Goal: Information Seeking & Learning: Learn about a topic

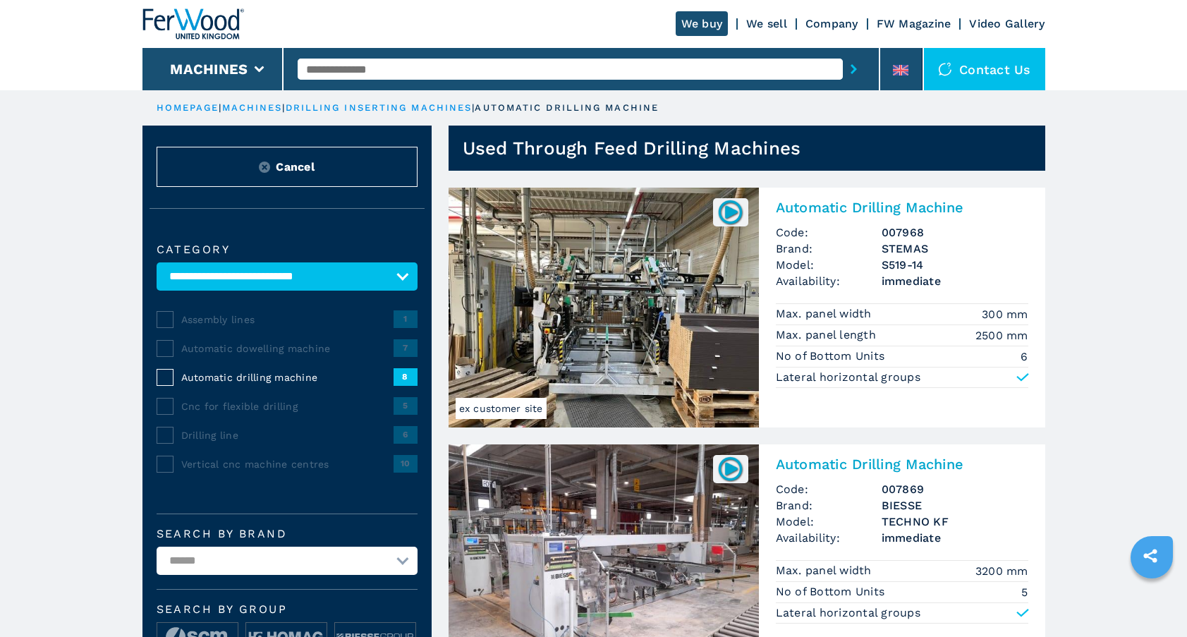
select select "**********"
click at [398, 262] on select "**********" at bounding box center [287, 276] width 261 height 28
click at [410, 68] on input "text" at bounding box center [570, 69] width 545 height 21
type input "******"
click at [843, 53] on button "submit-button" at bounding box center [854, 69] width 22 height 32
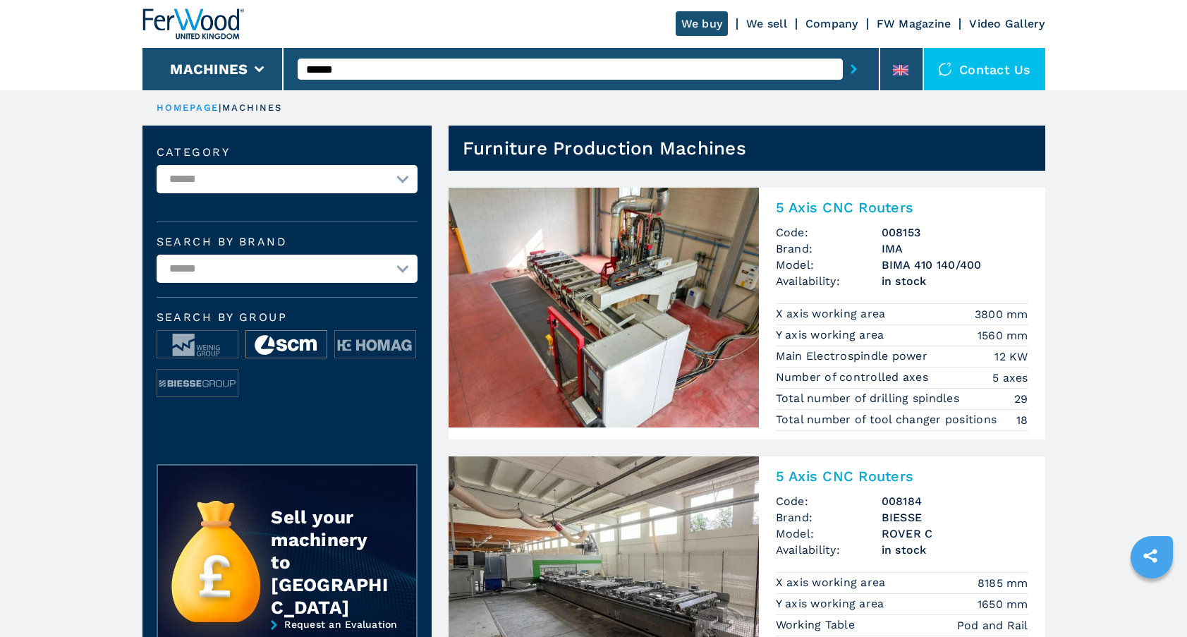
click at [293, 347] on img at bounding box center [286, 345] width 80 height 28
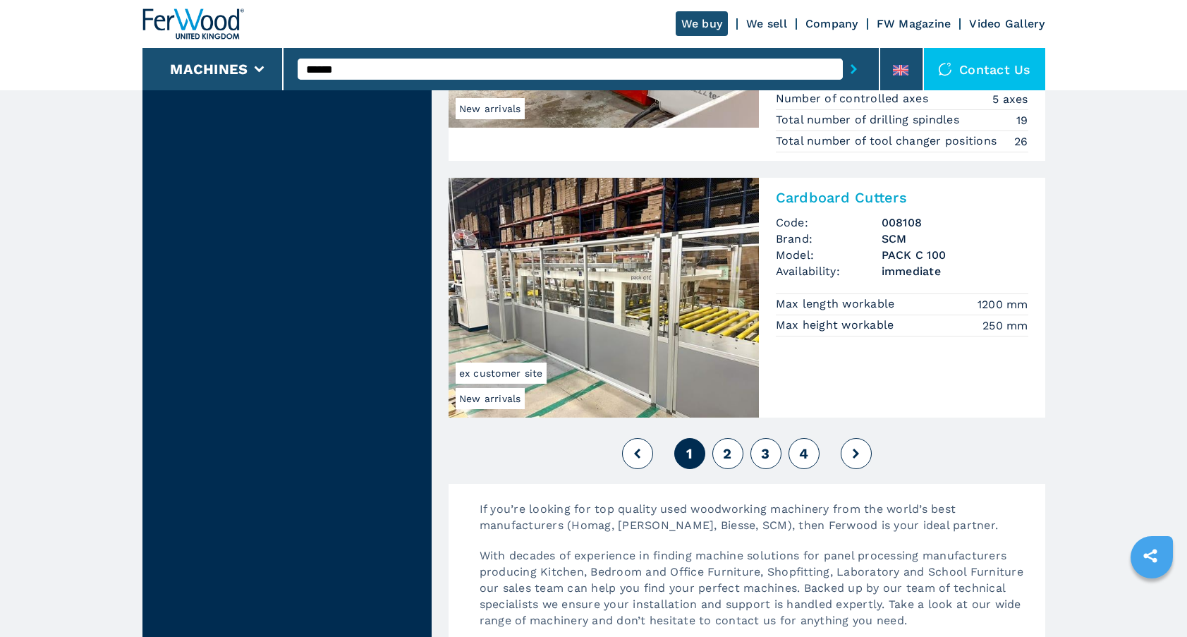
scroll to position [3311, 0]
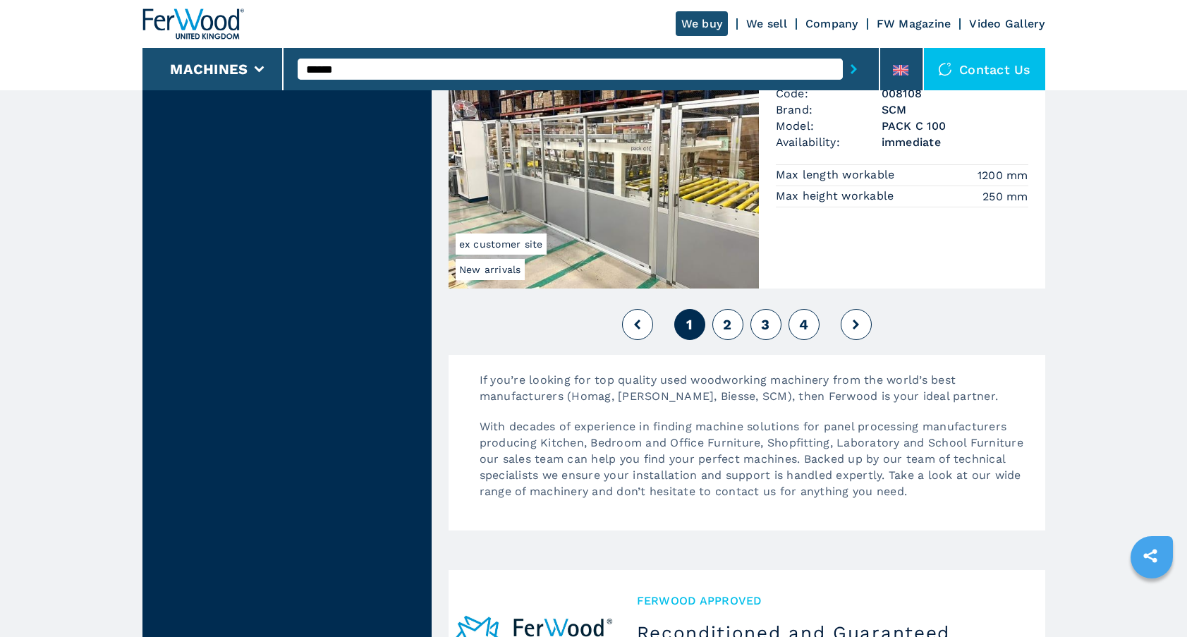
click at [729, 326] on span "2" at bounding box center [727, 324] width 8 height 17
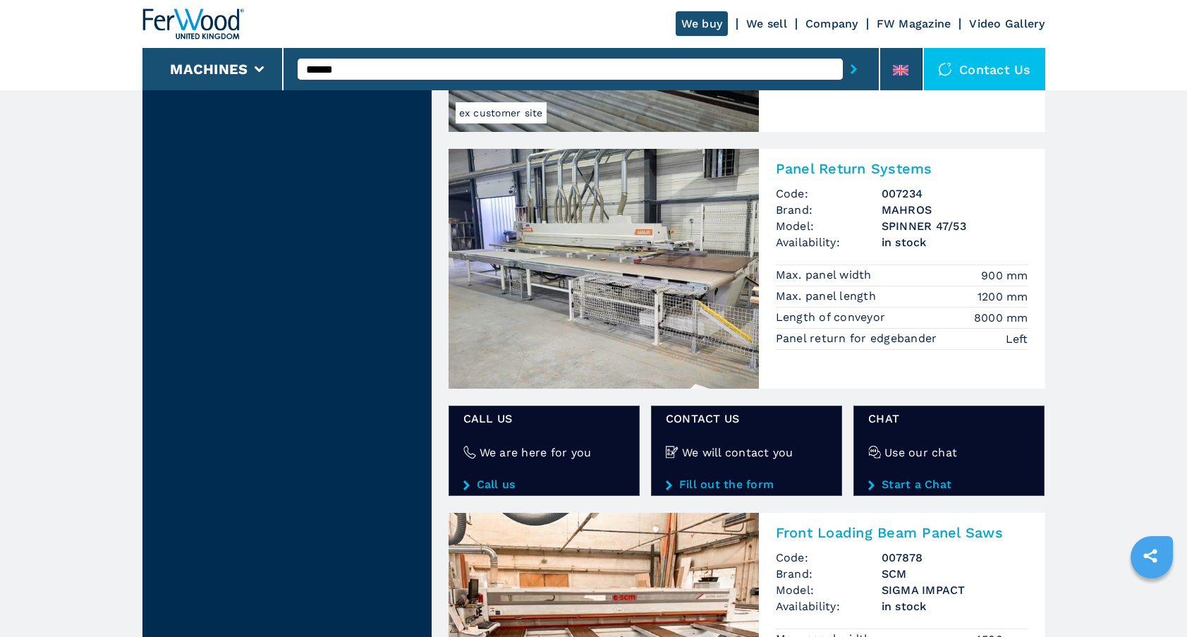
scroll to position [2091, 0]
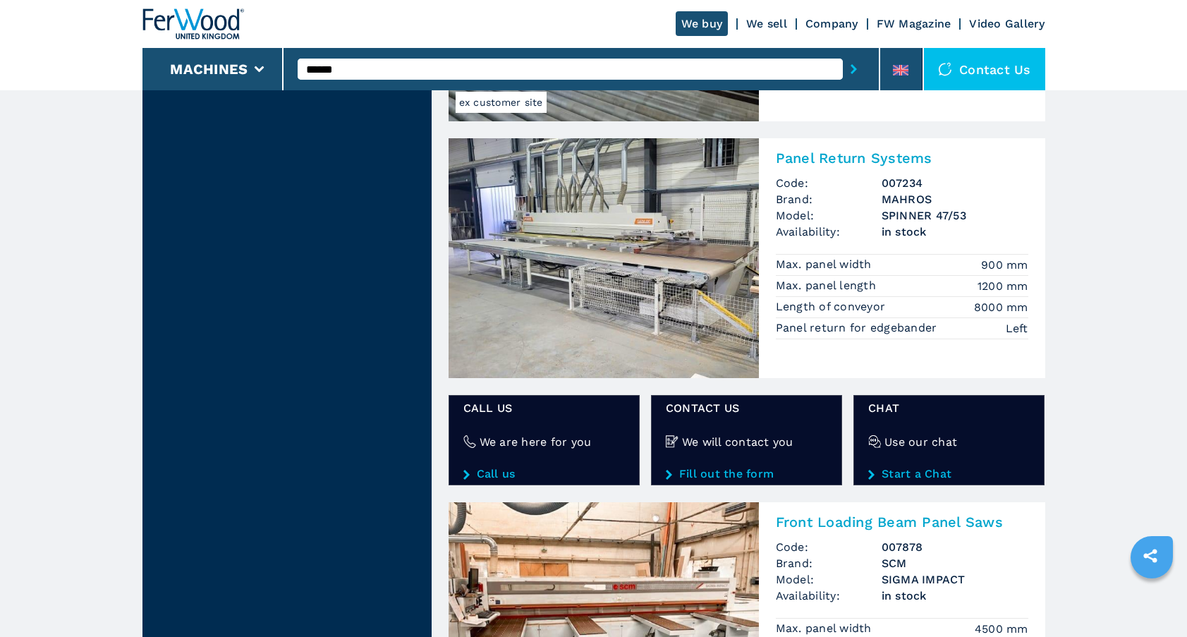
drag, startPoint x: 1155, startPoint y: 332, endPoint x: 1158, endPoint y: 346, distance: 15.0
click at [1158, 346] on main "**********" at bounding box center [593, 180] width 1187 height 4542
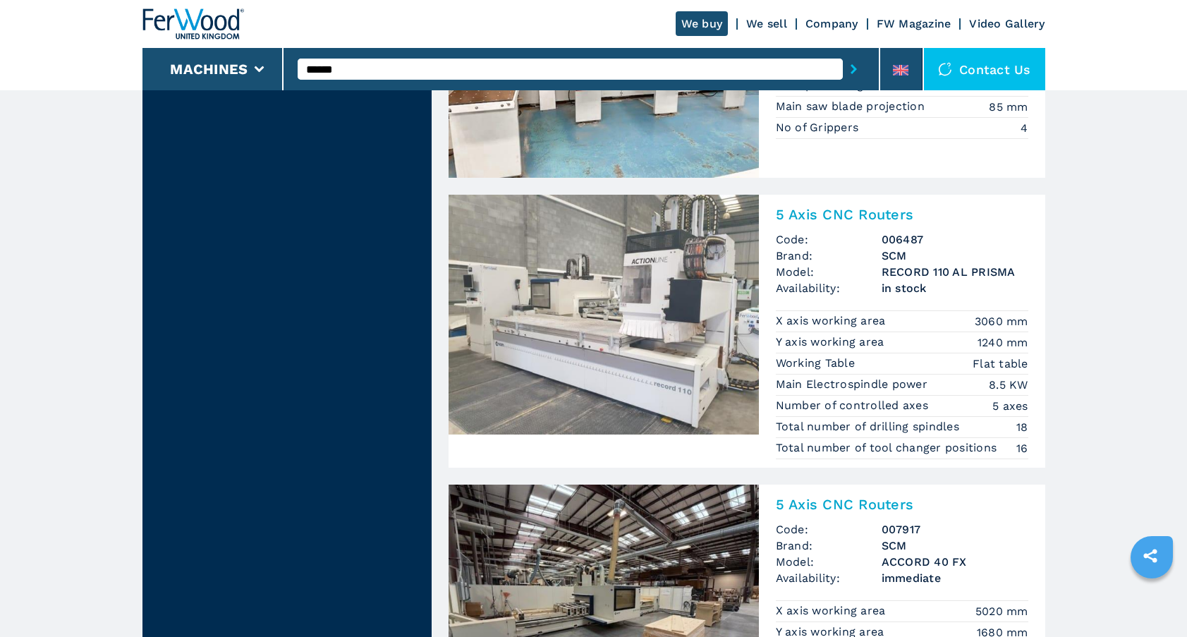
scroll to position [2650, 0]
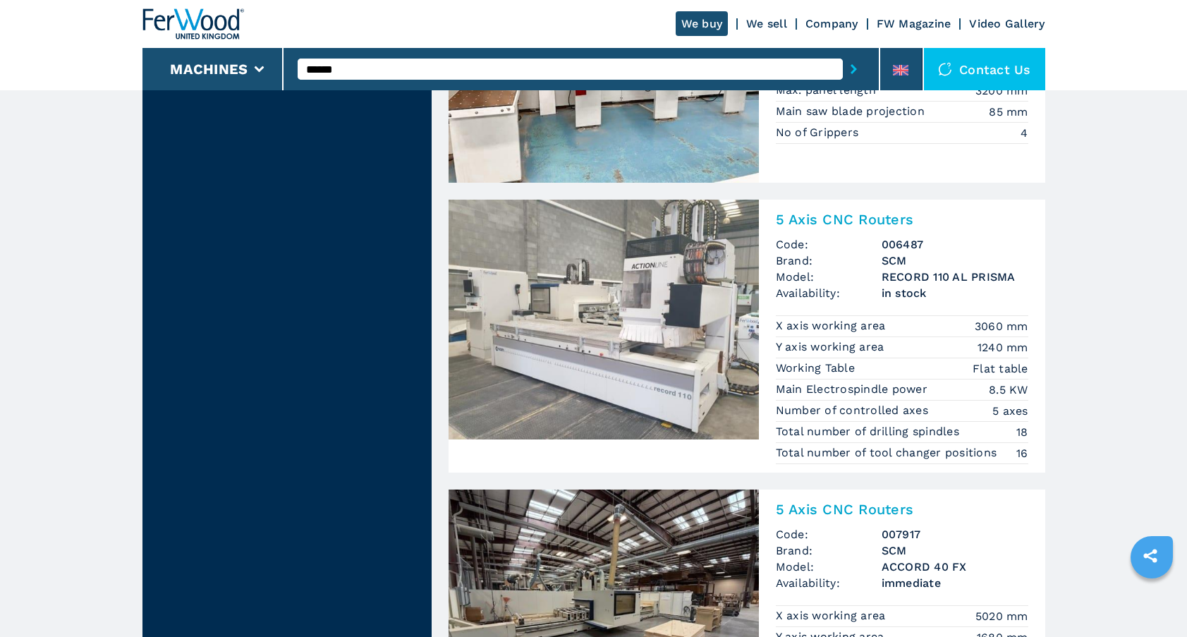
click at [835, 211] on h2 "5 Axis CNC Routers" at bounding box center [902, 219] width 253 height 17
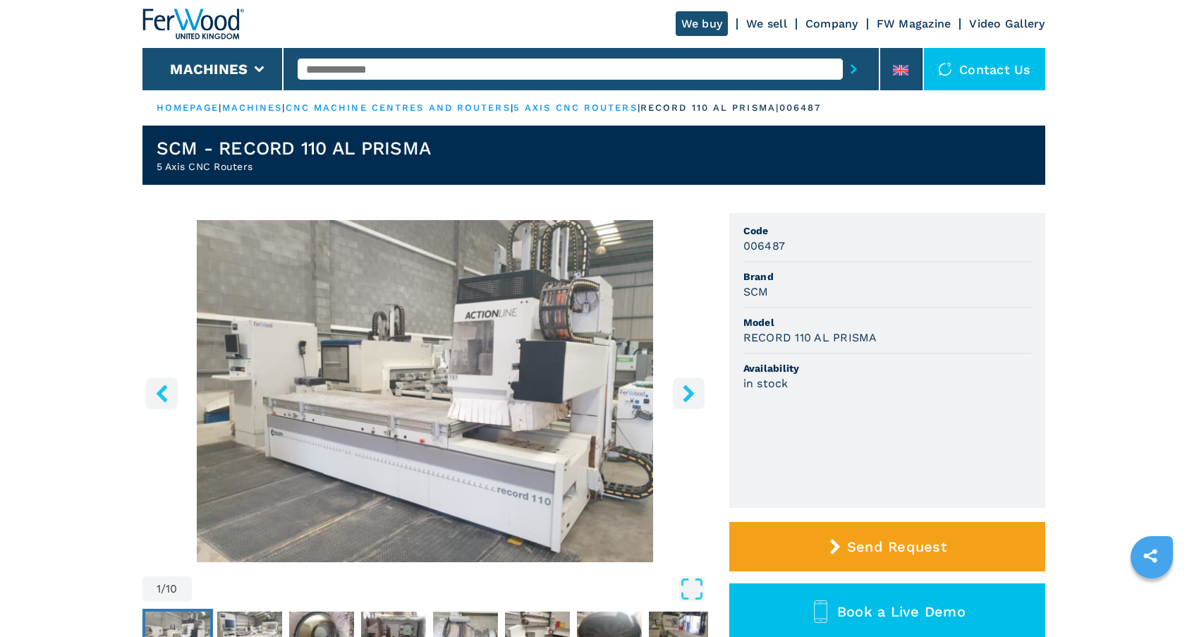
click at [691, 389] on icon "right-button" at bounding box center [689, 393] width 18 height 18
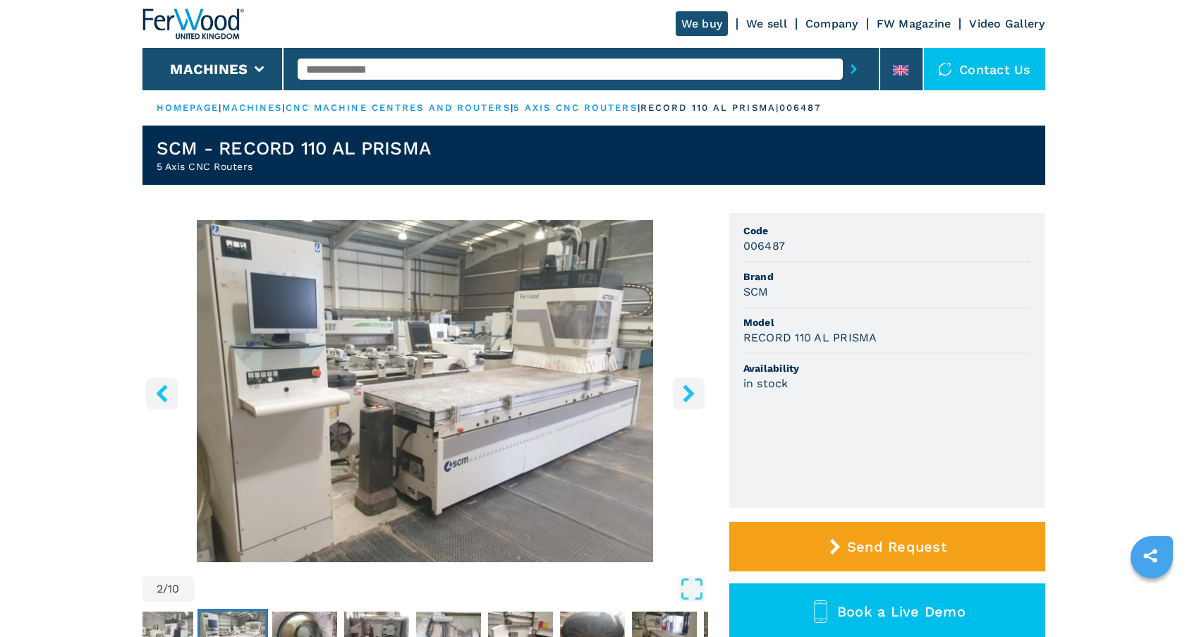
click at [482, 430] on img "Go to Slide 2" at bounding box center [425, 391] width 566 height 342
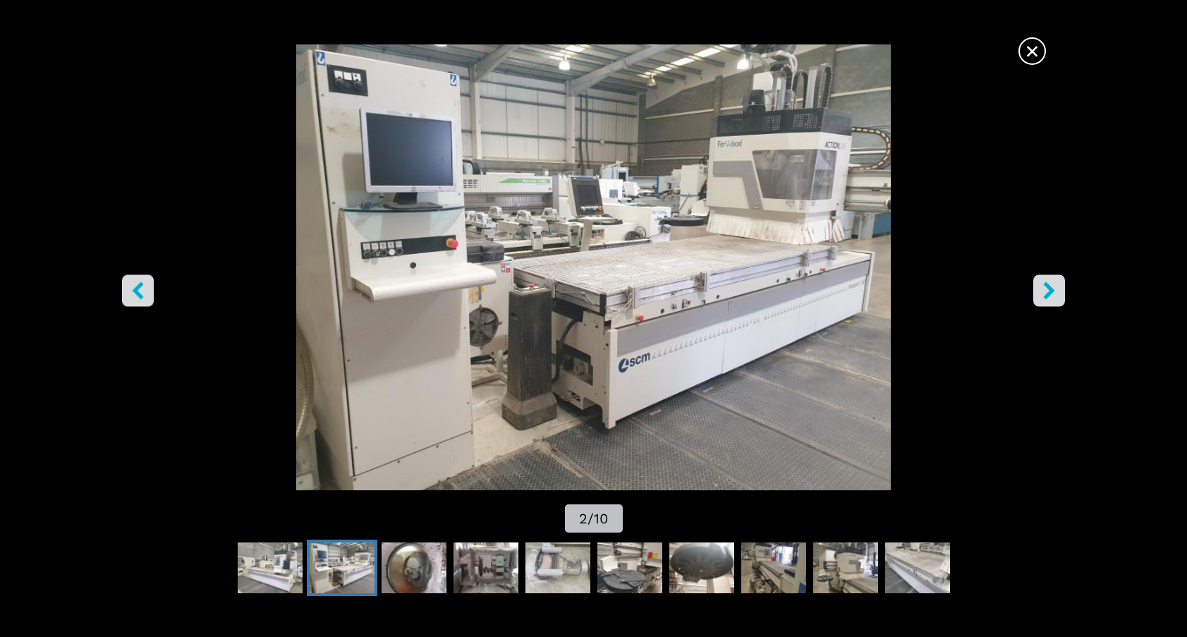
click at [1045, 289] on icon "right-button" at bounding box center [1049, 290] width 18 height 18
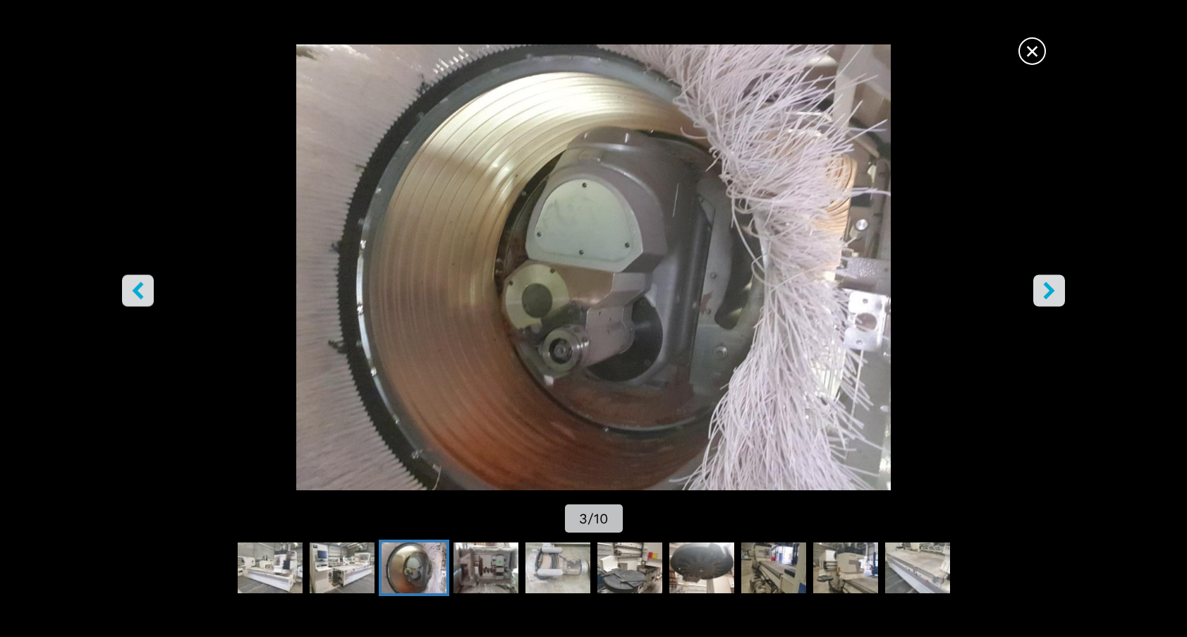
click at [1045, 289] on icon "right-button" at bounding box center [1049, 290] width 18 height 18
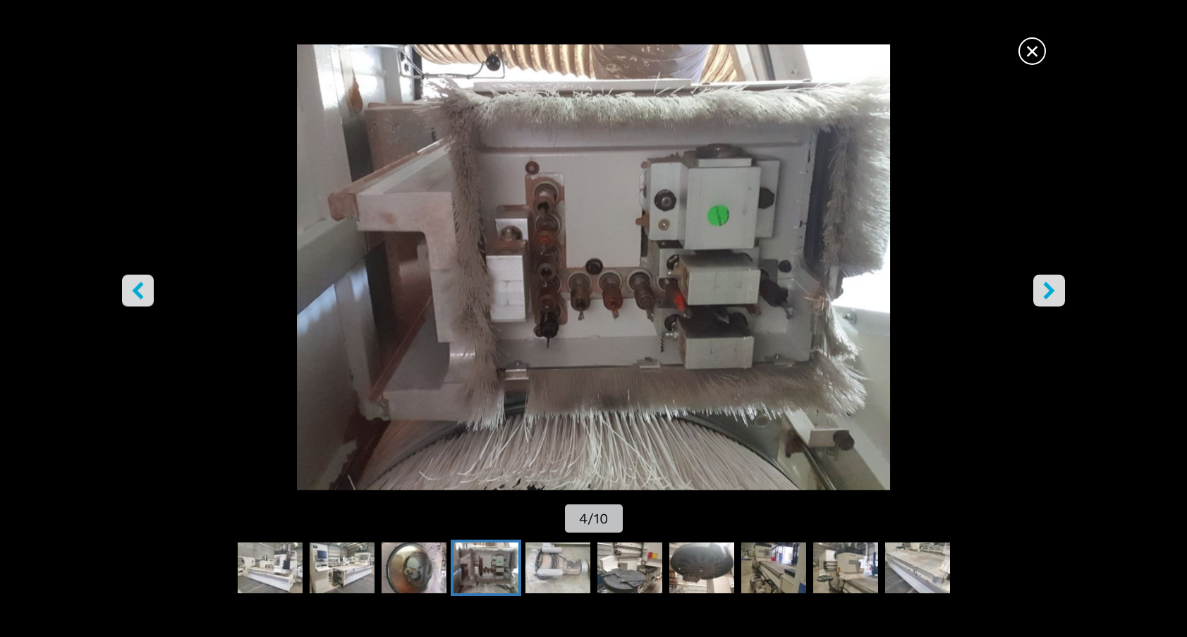
click at [1045, 289] on icon "right-button" at bounding box center [1049, 290] width 18 height 18
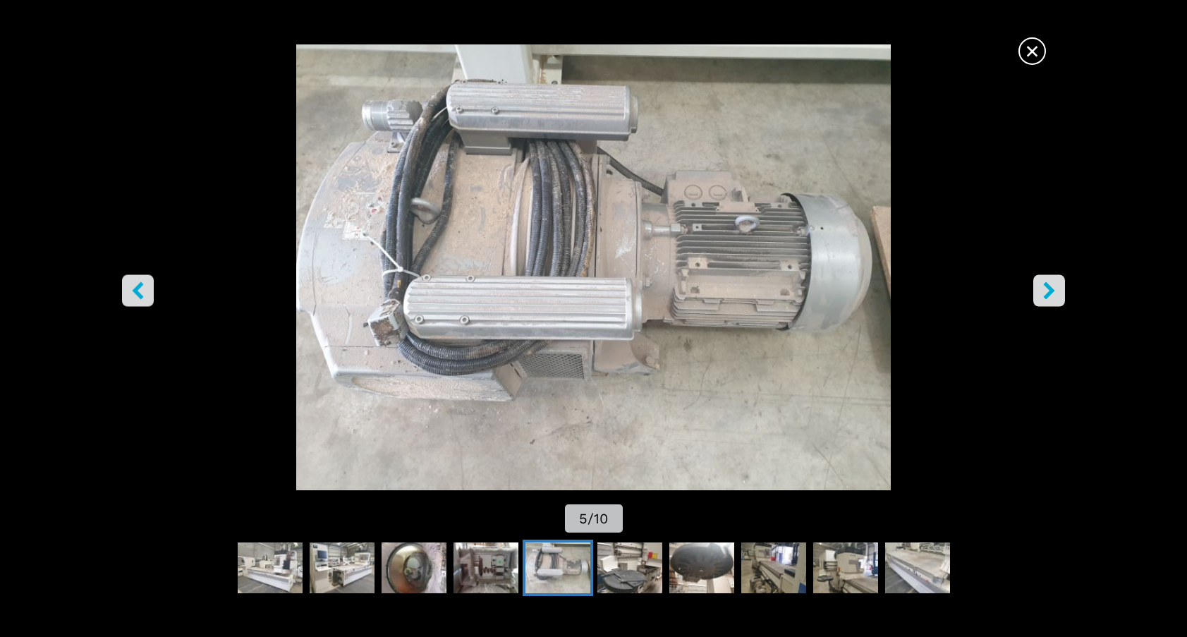
click at [1045, 289] on icon "right-button" at bounding box center [1049, 290] width 18 height 18
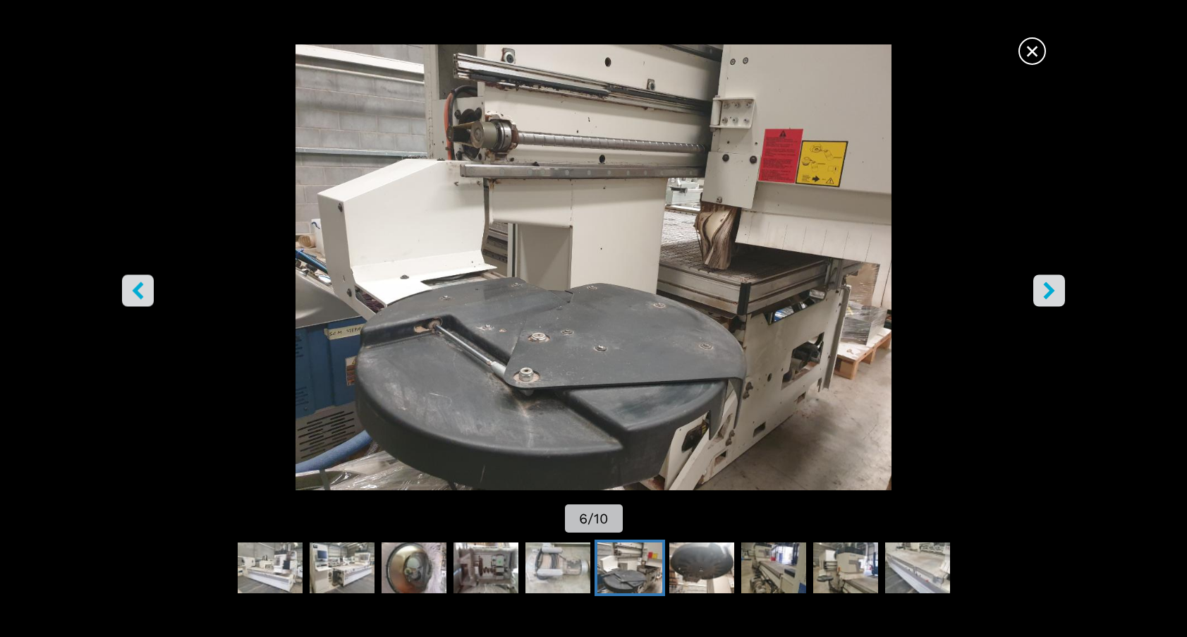
click at [1045, 289] on icon "right-button" at bounding box center [1049, 290] width 18 height 18
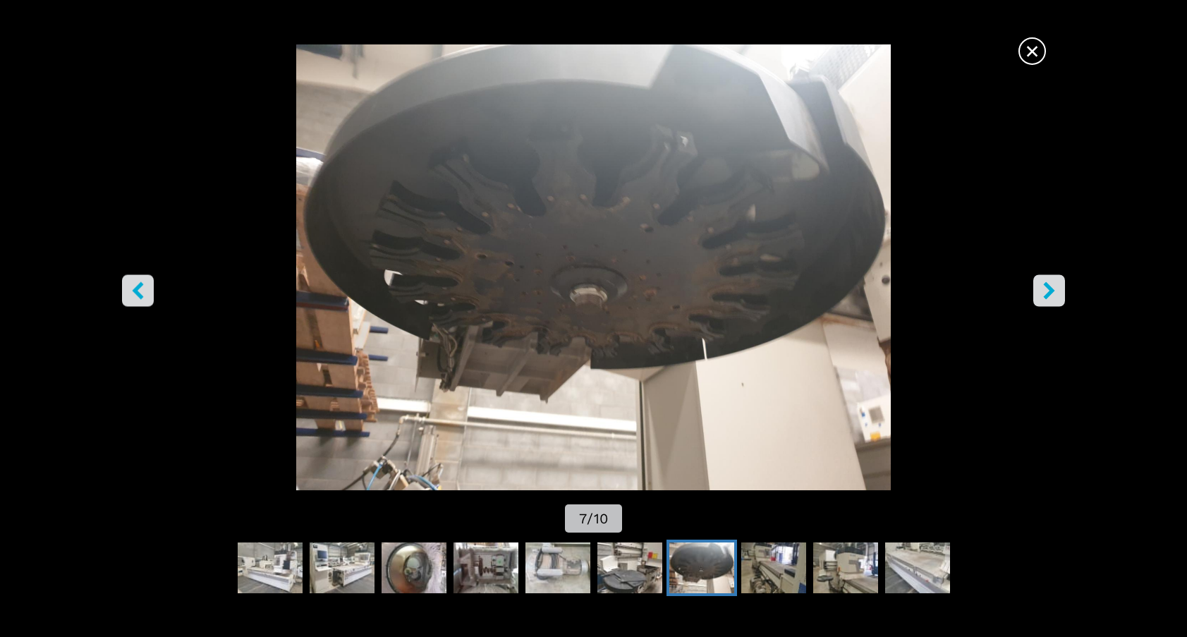
click at [1045, 289] on icon "right-button" at bounding box center [1049, 290] width 18 height 18
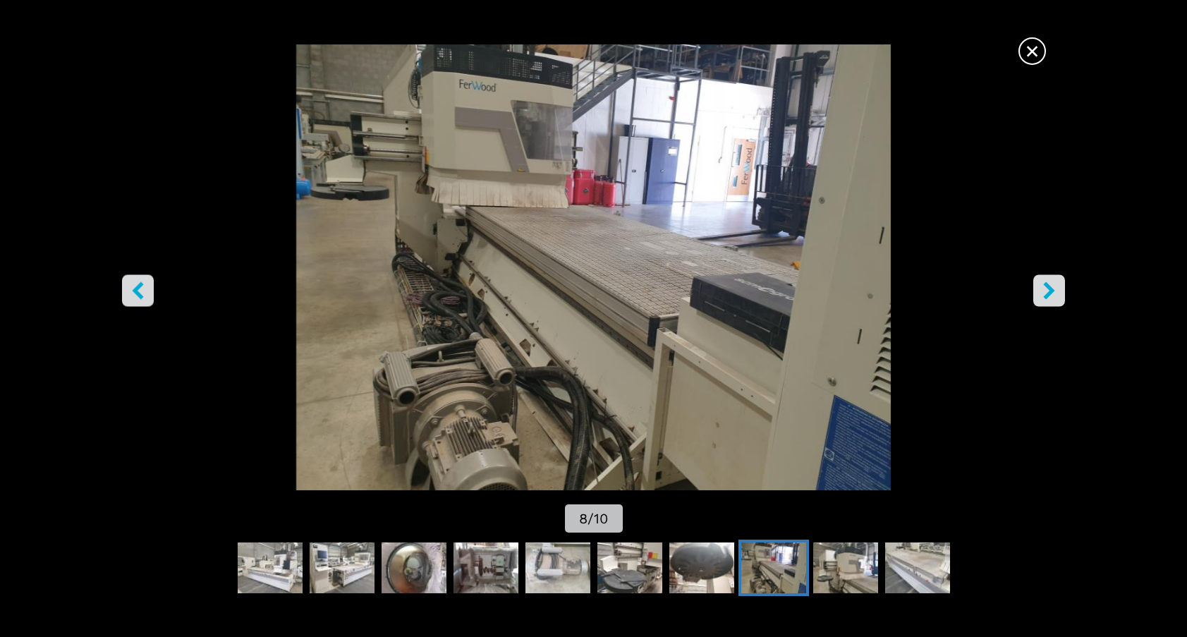
click at [1045, 289] on icon "right-button" at bounding box center [1049, 290] width 18 height 18
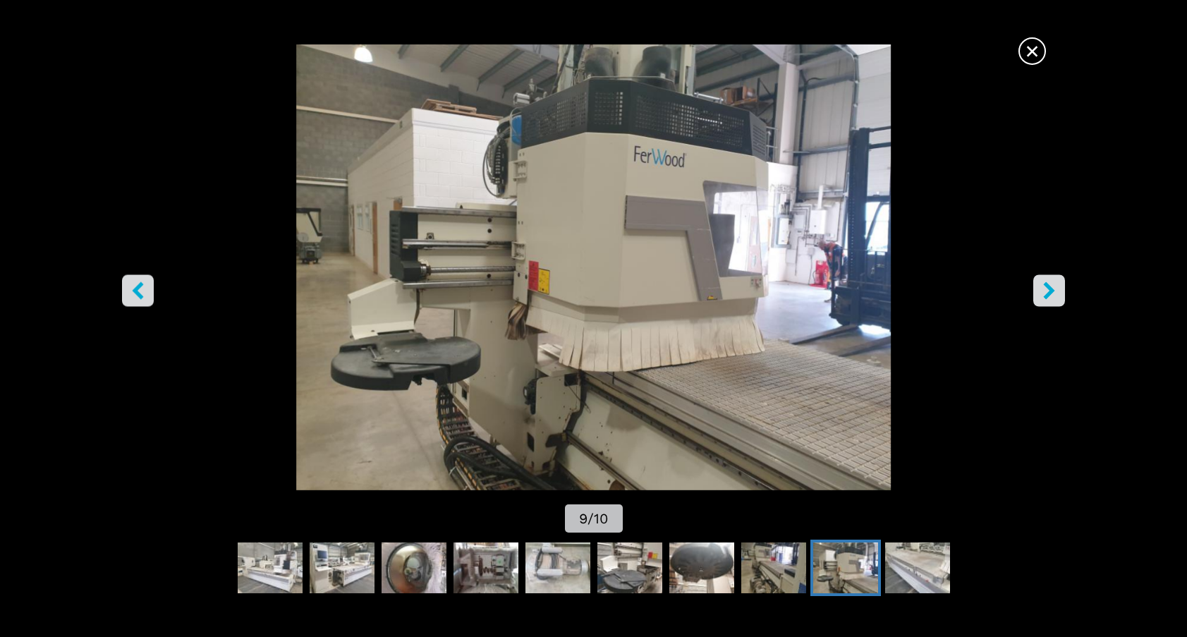
click at [1045, 289] on icon "right-button" at bounding box center [1049, 290] width 18 height 18
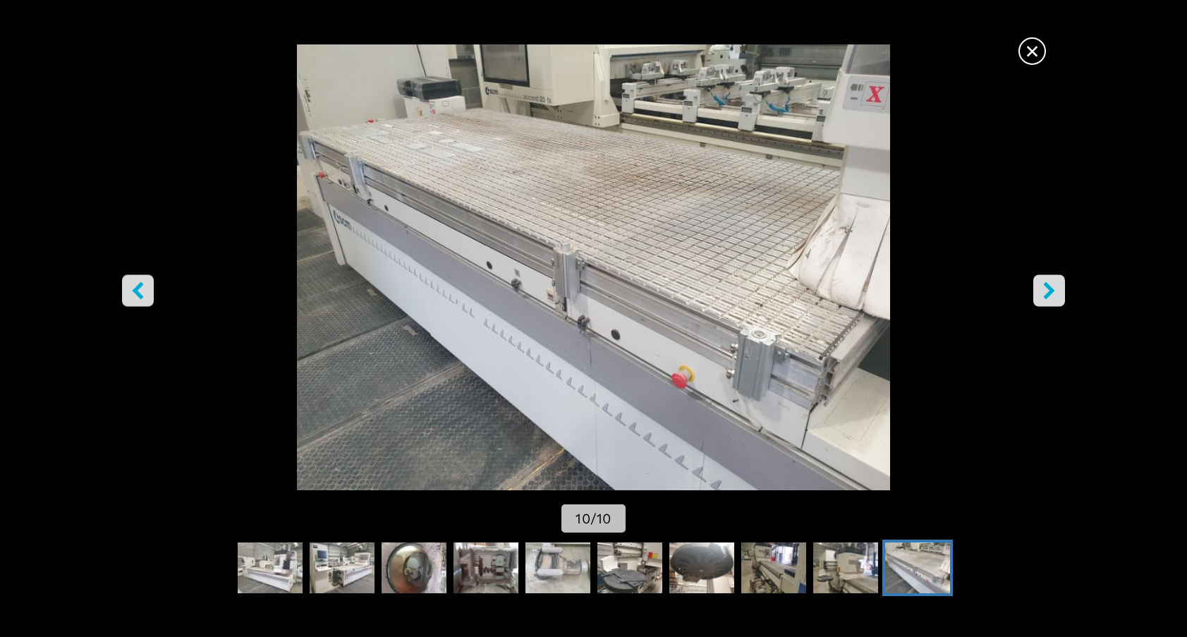
click at [1045, 289] on icon "right-button" at bounding box center [1049, 290] width 18 height 18
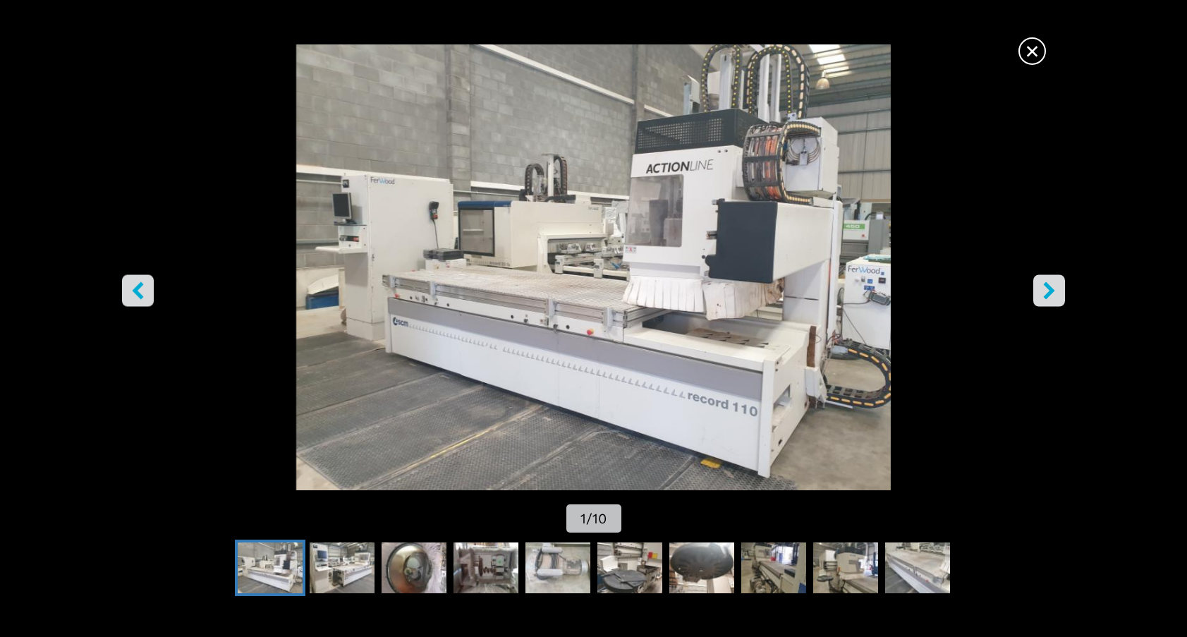
click at [1027, 57] on span "×" at bounding box center [1032, 48] width 25 height 25
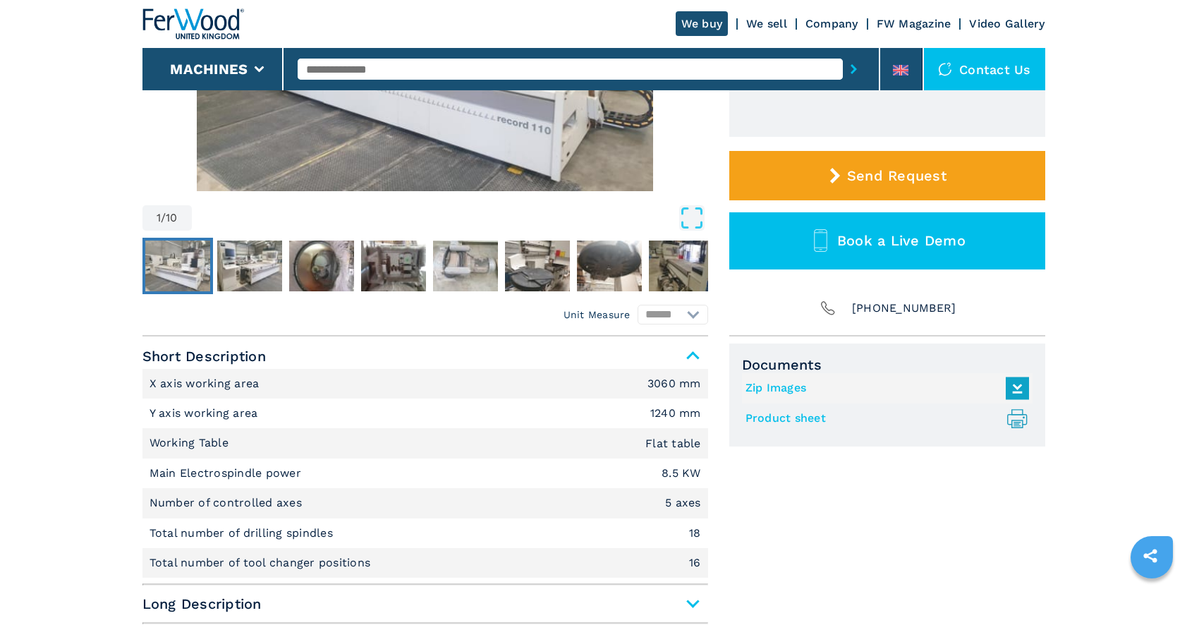
scroll to position [384, 0]
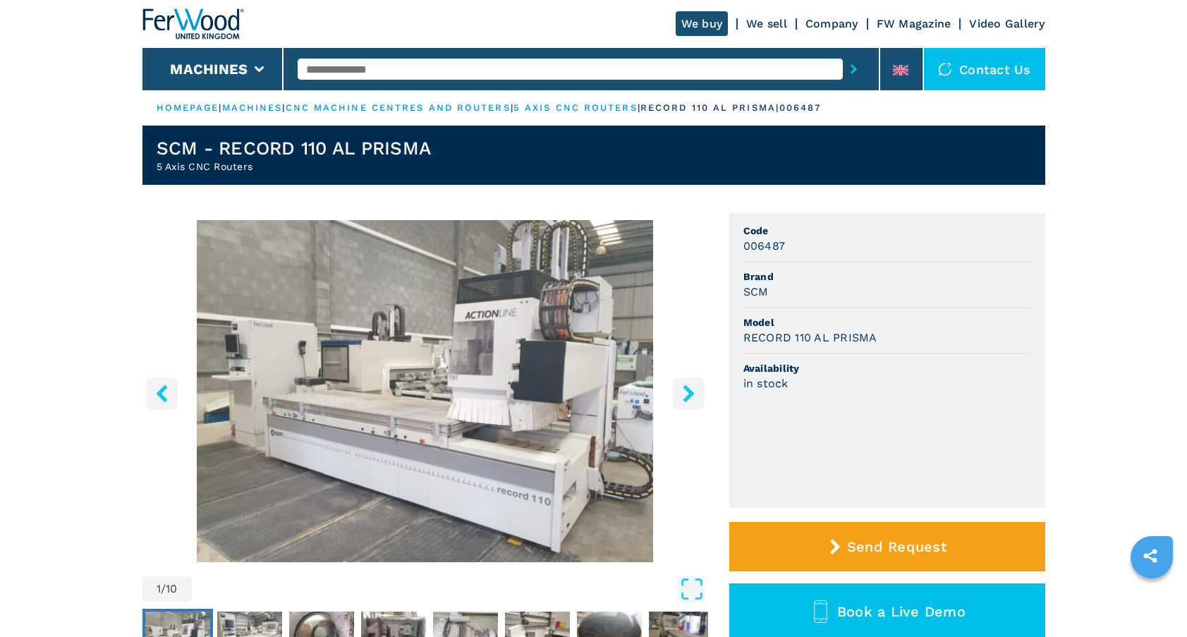
drag, startPoint x: 1187, startPoint y: 169, endPoint x: 1187, endPoint y: 177, distance: 7.8
click at [624, 105] on link "5 axis cnc routers" at bounding box center [576, 107] width 124 height 11
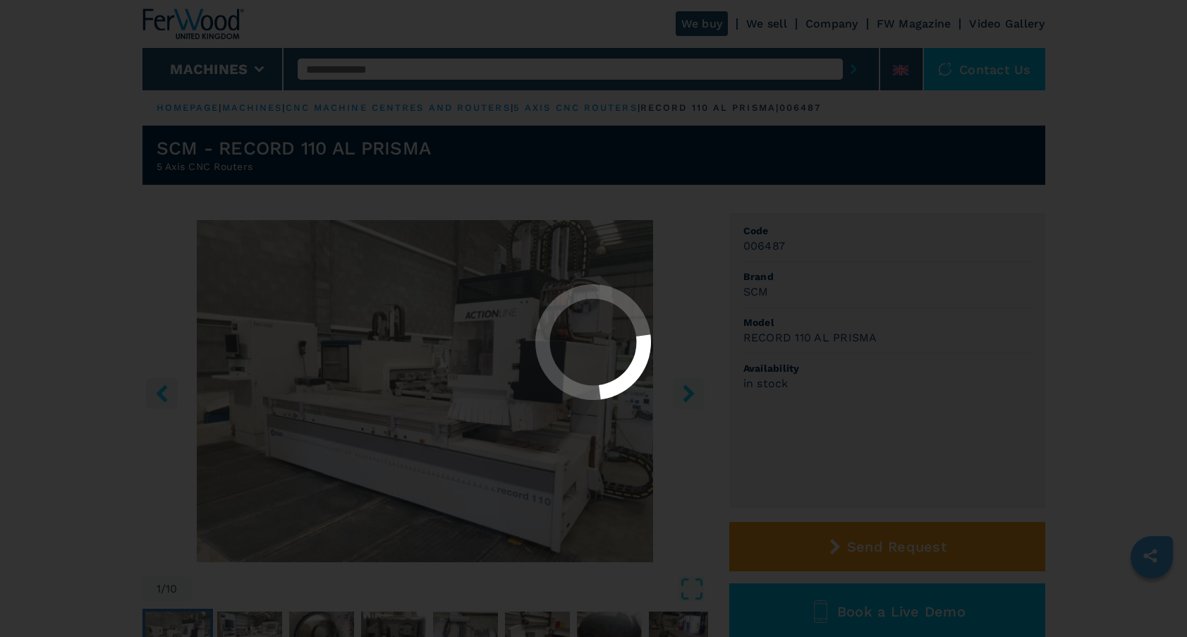
select select "**********"
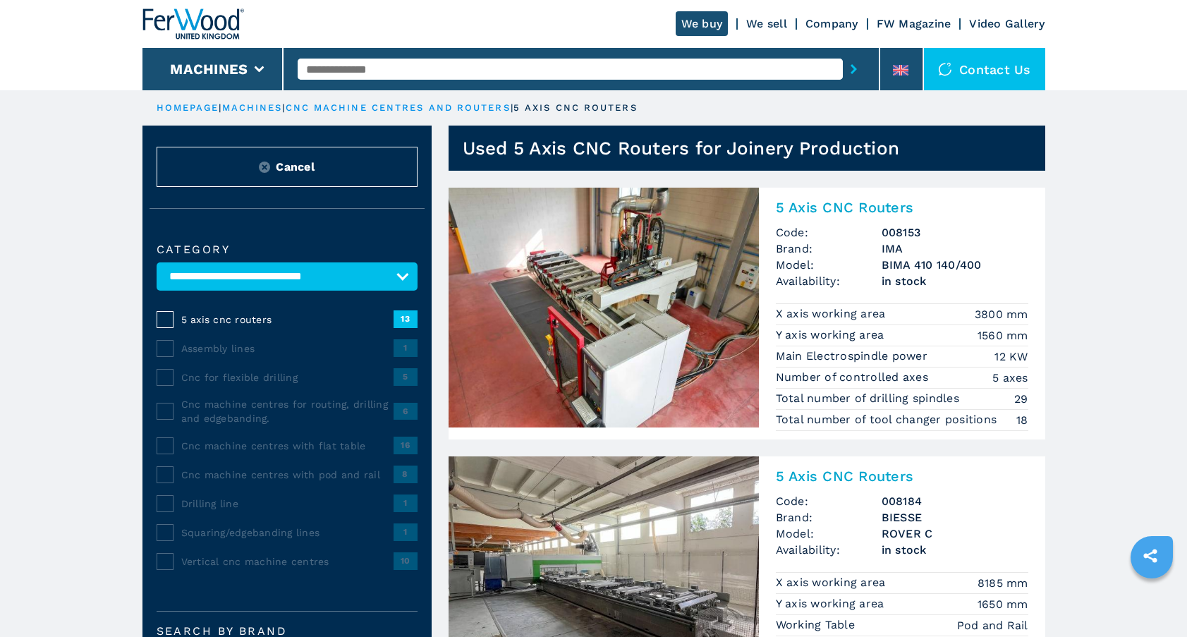
scroll to position [12, 0]
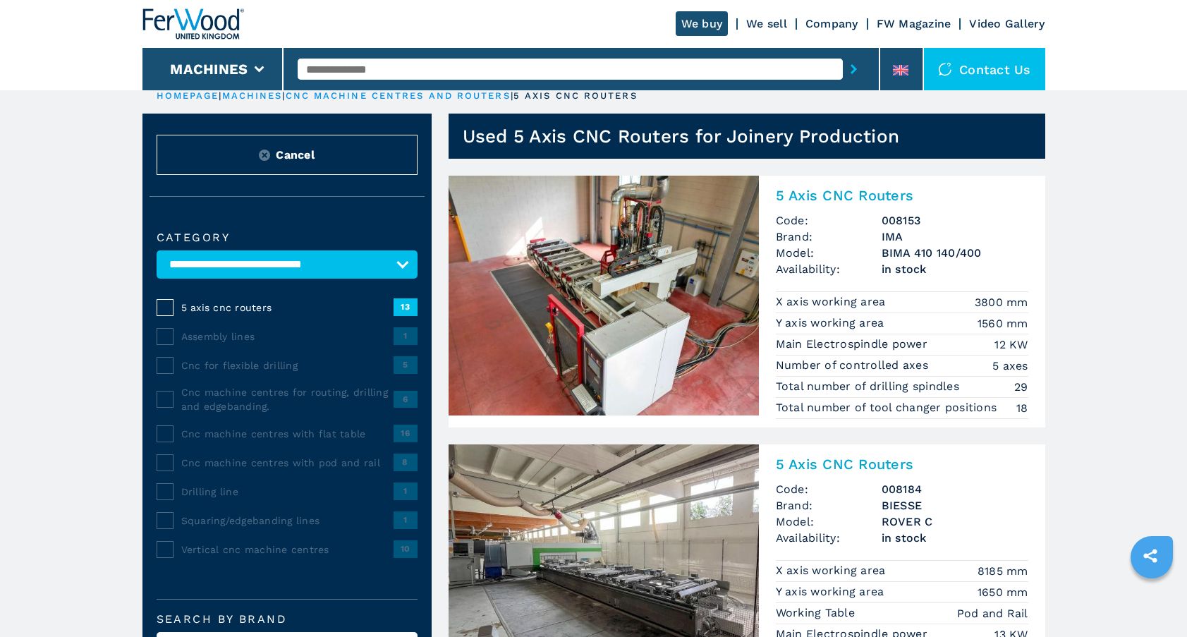
click at [494, 96] on link "cnc machine centres and routers" at bounding box center [398, 95] width 225 height 11
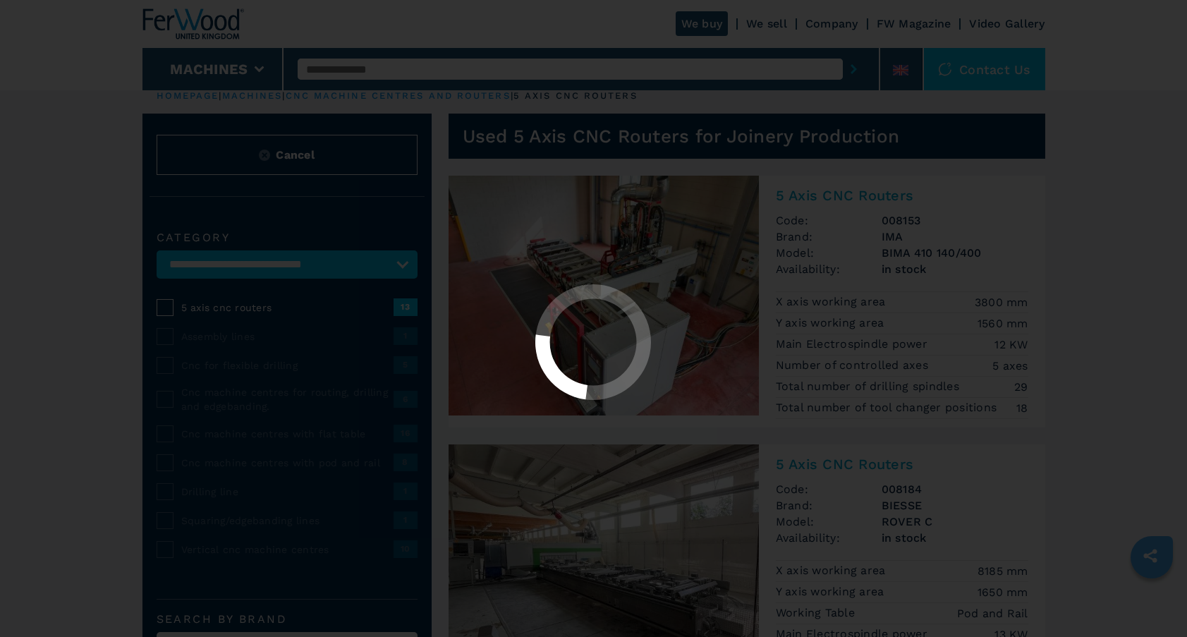
select select "**********"
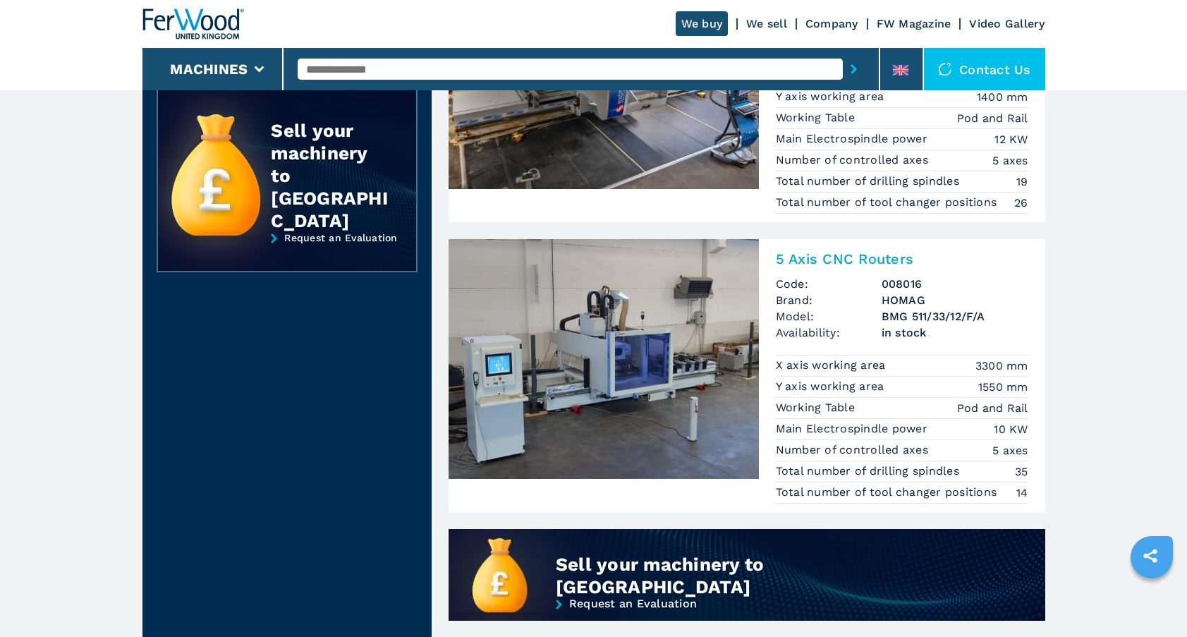
scroll to position [834, 0]
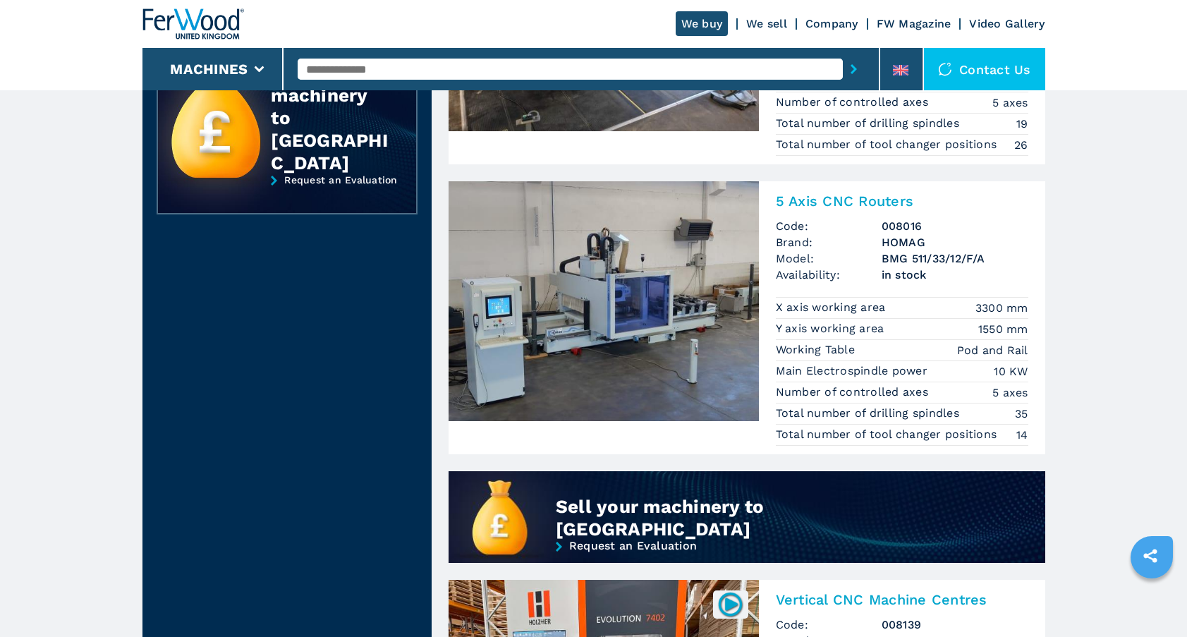
click at [841, 202] on h2 "5 Axis CNC Routers" at bounding box center [902, 201] width 253 height 17
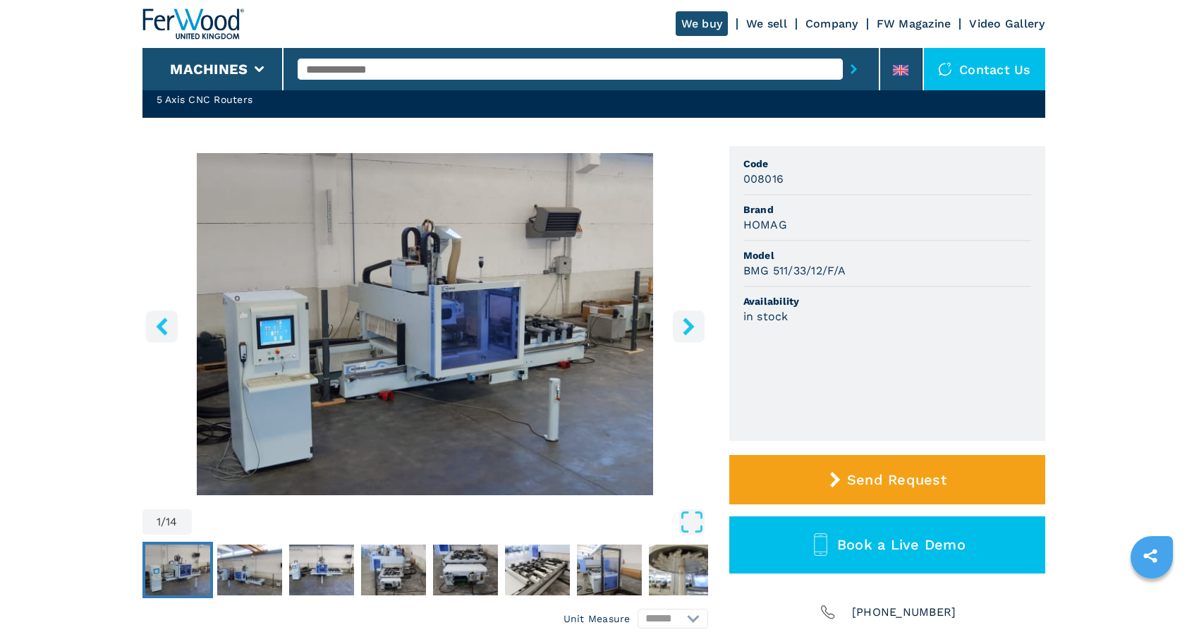
scroll to position [150, 0]
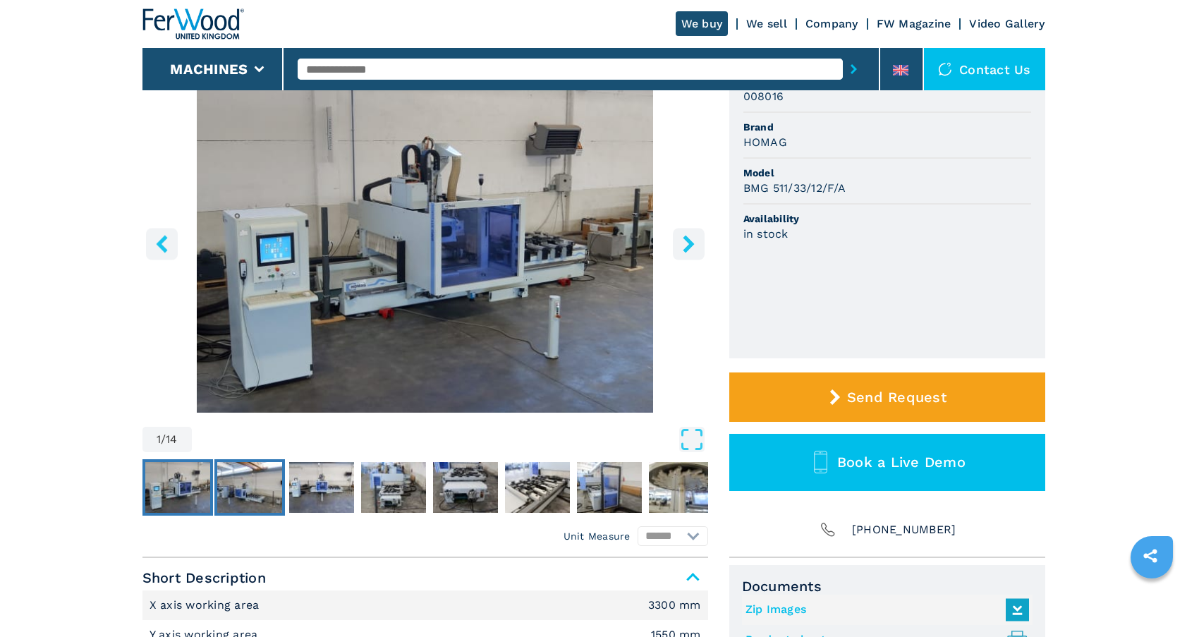
click at [265, 499] on img "Go to Slide 2" at bounding box center [249, 487] width 65 height 51
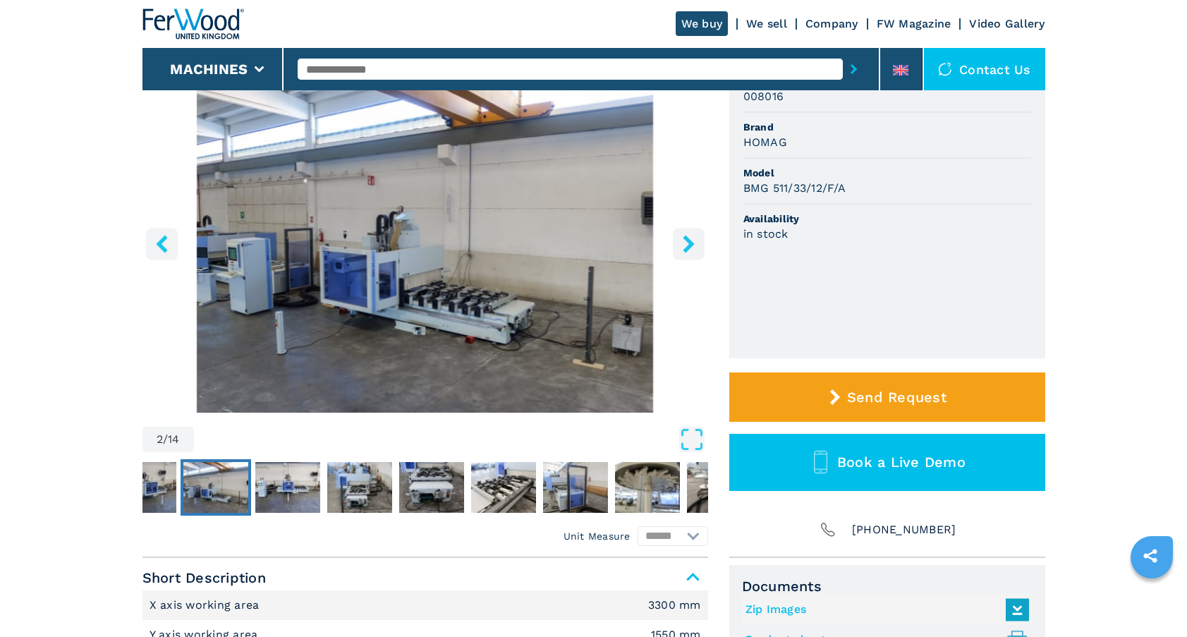
click at [442, 279] on img "Go to Slide 2" at bounding box center [425, 242] width 566 height 342
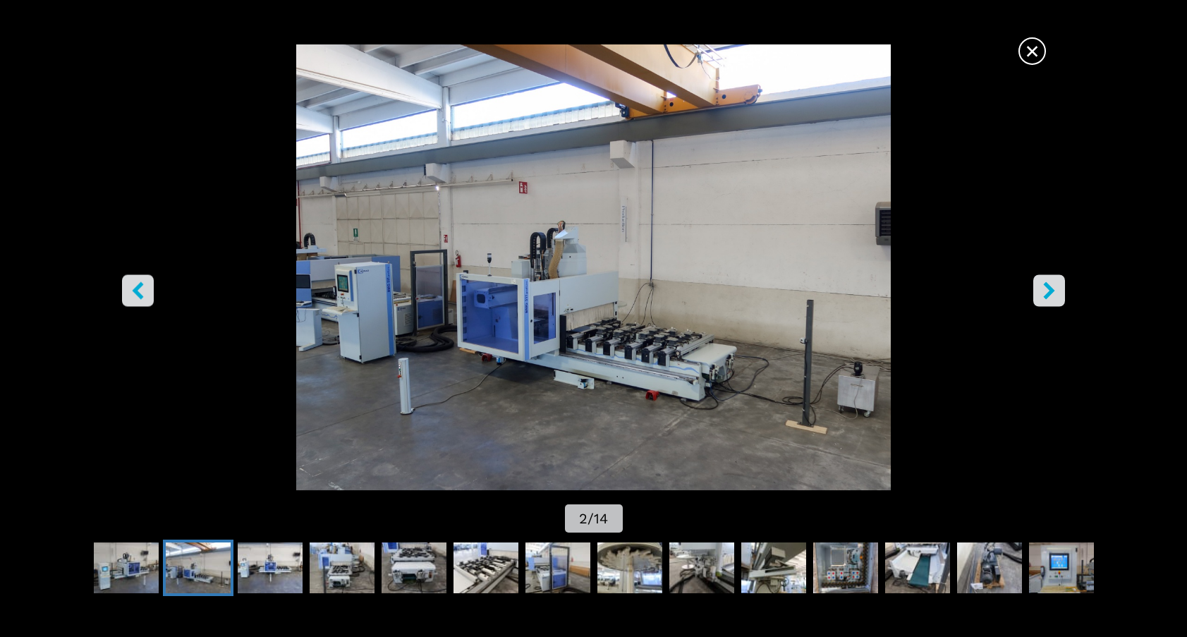
click at [1048, 291] on icon "right-button" at bounding box center [1049, 290] width 18 height 18
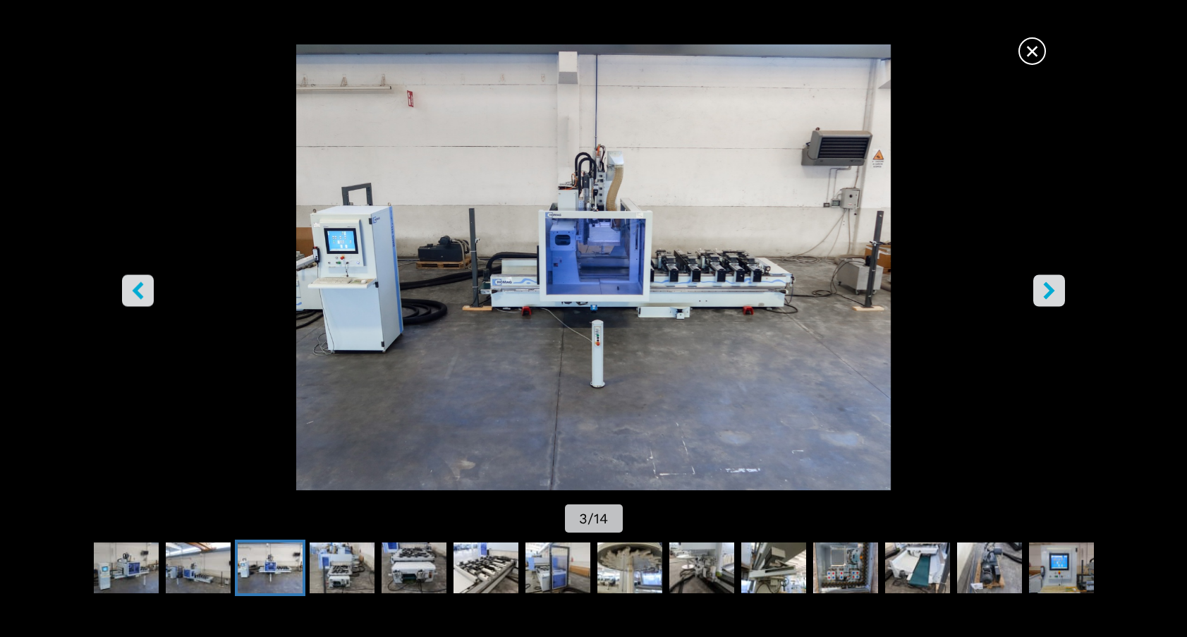
click at [1048, 291] on icon "right-button" at bounding box center [1049, 290] width 18 height 18
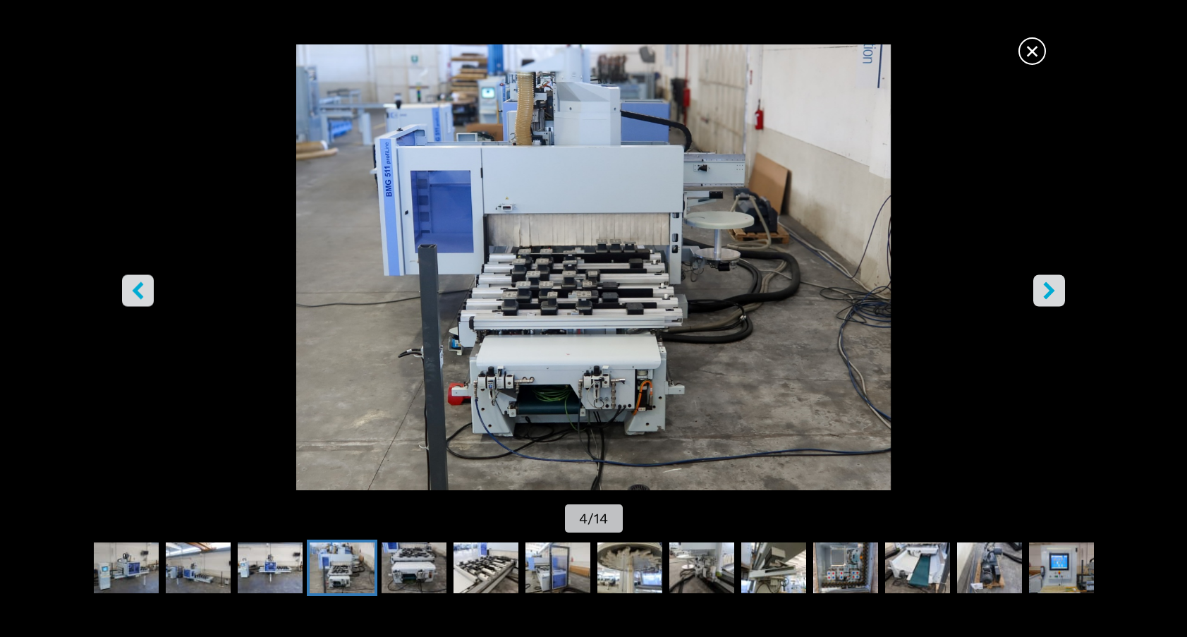
click at [1048, 291] on icon "right-button" at bounding box center [1049, 290] width 18 height 18
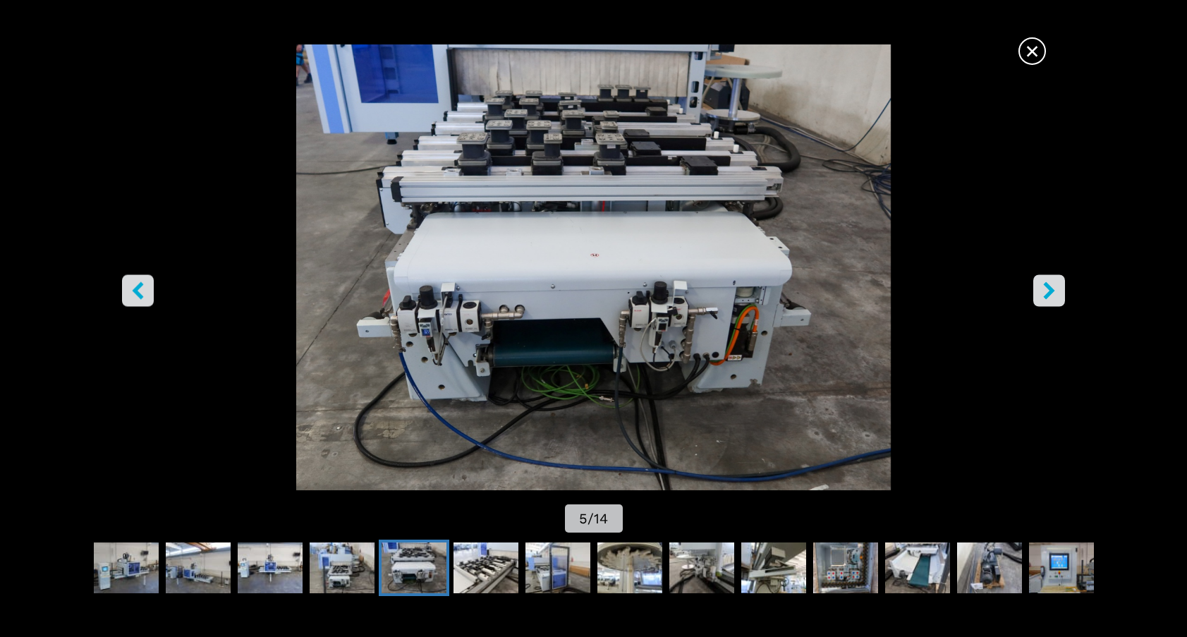
click at [1048, 291] on icon "right-button" at bounding box center [1049, 290] width 18 height 18
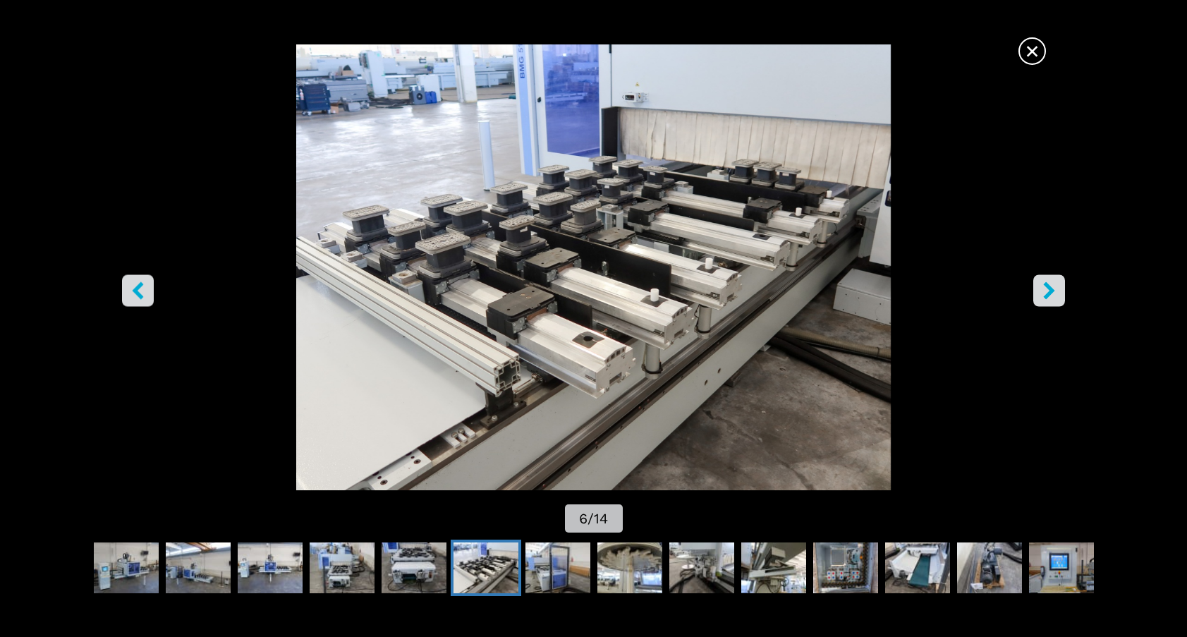
click at [1048, 291] on icon "right-button" at bounding box center [1049, 290] width 18 height 18
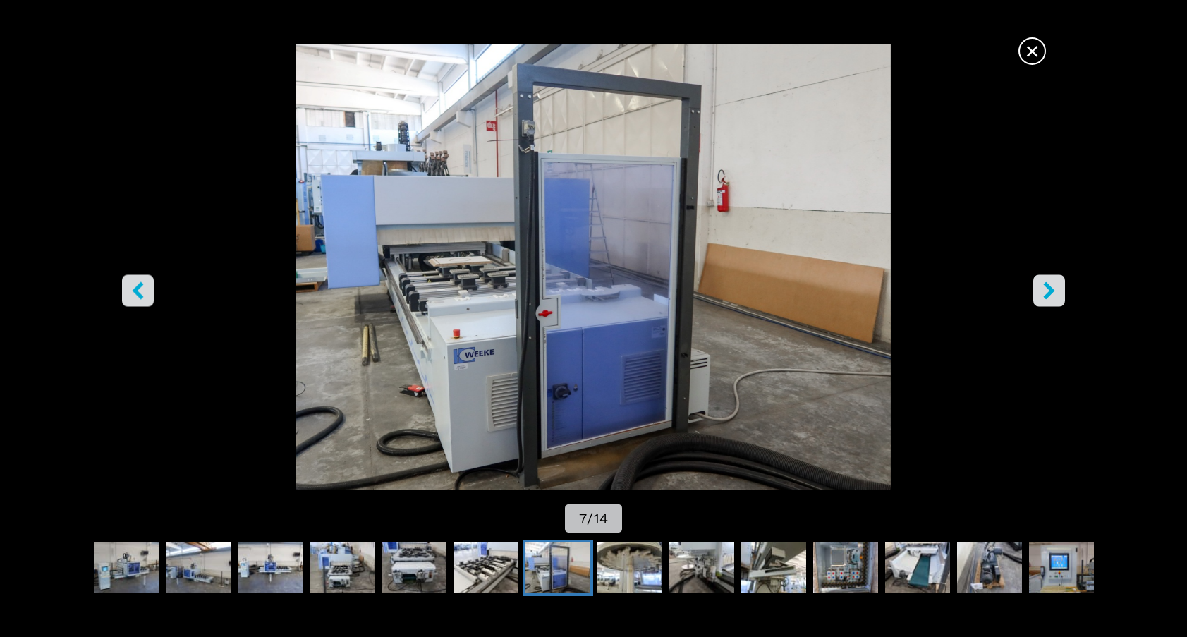
click at [1048, 291] on icon "right-button" at bounding box center [1049, 290] width 18 height 18
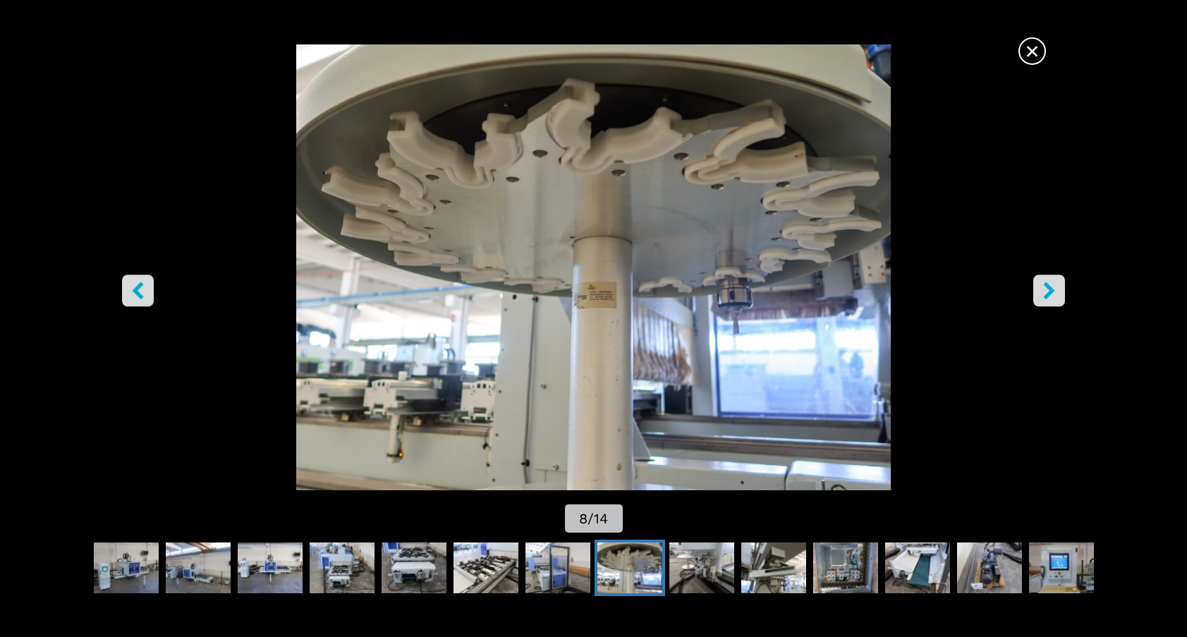
click at [1048, 291] on icon "right-button" at bounding box center [1049, 290] width 18 height 18
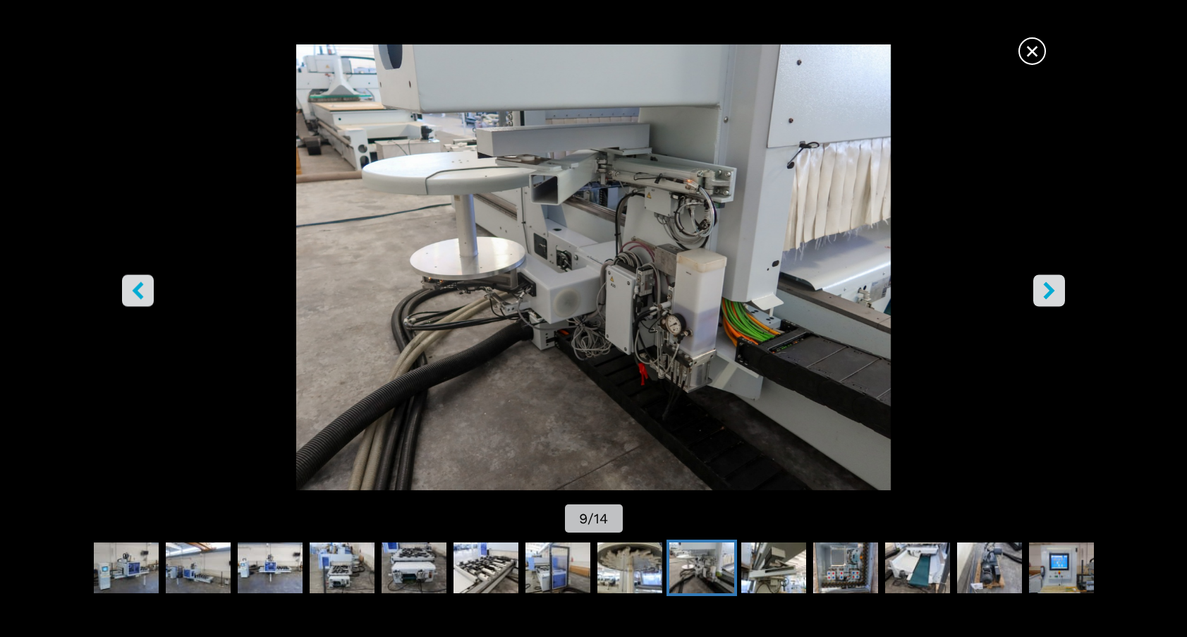
click at [1048, 291] on icon "right-button" at bounding box center [1049, 290] width 18 height 18
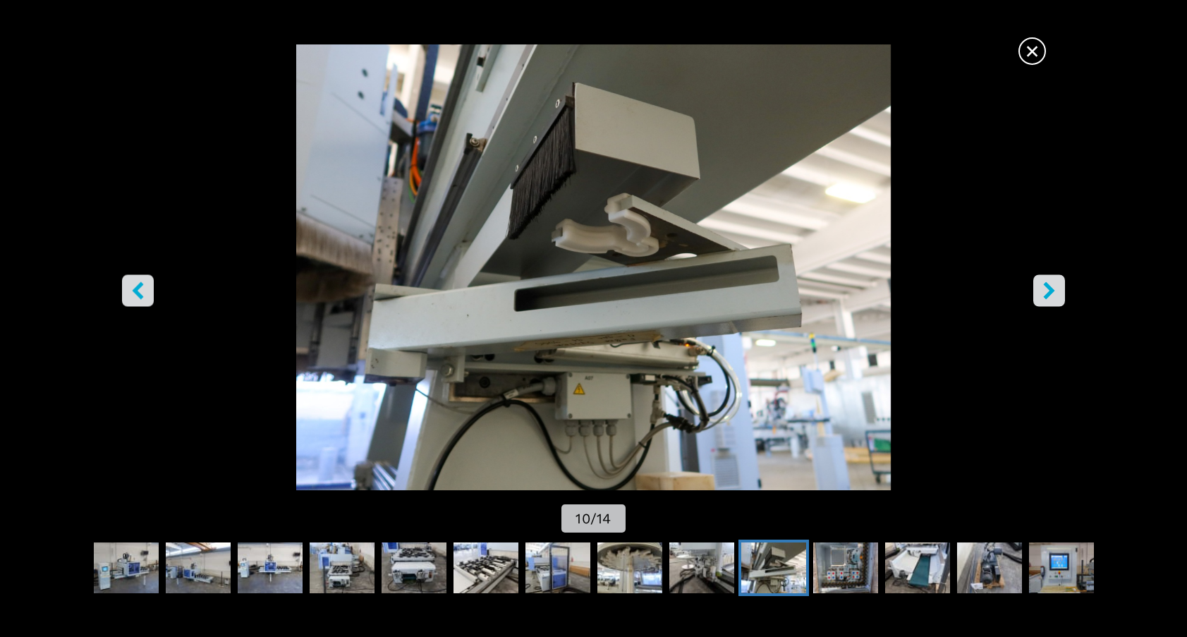
click at [1048, 291] on icon "right-button" at bounding box center [1049, 290] width 18 height 18
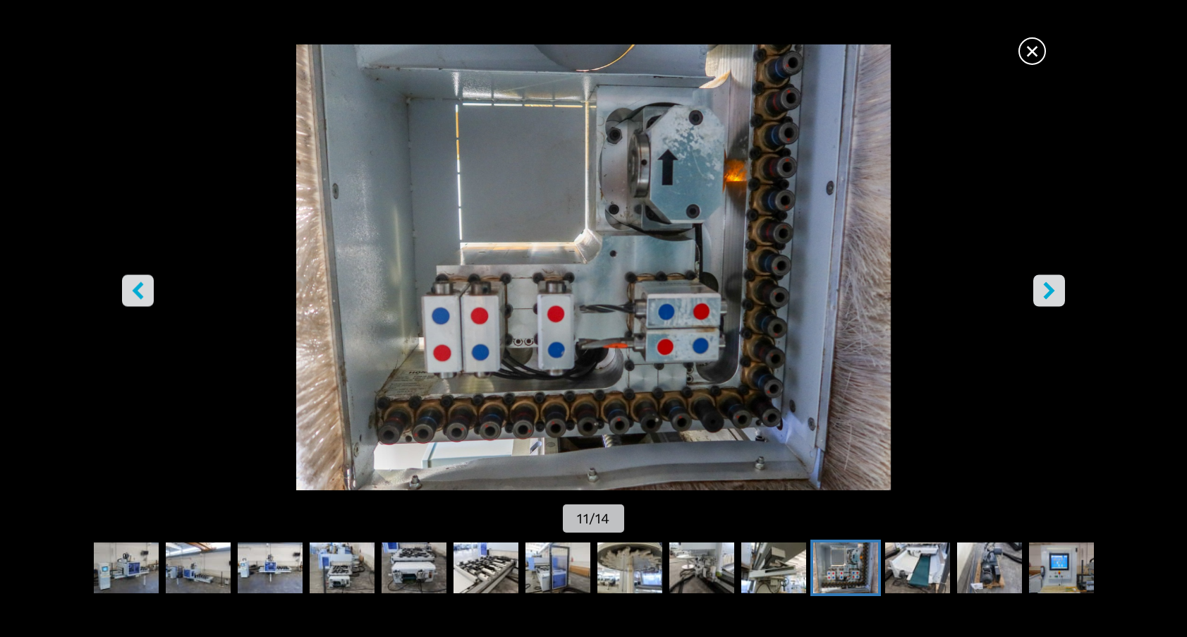
click at [1048, 291] on icon "right-button" at bounding box center [1049, 290] width 18 height 18
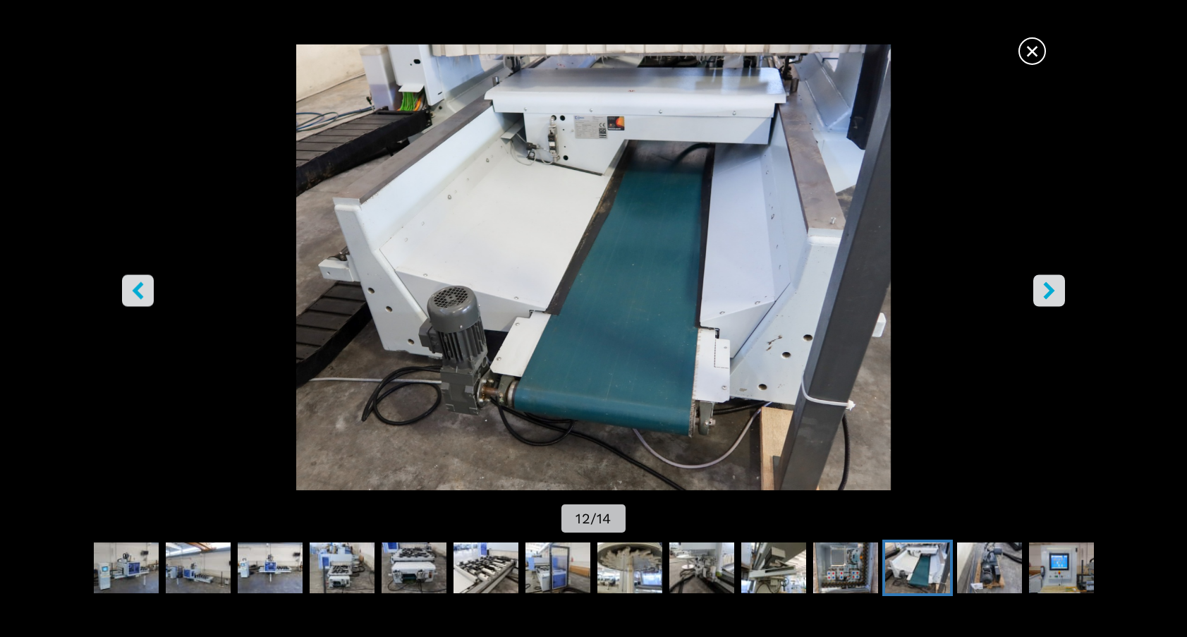
click at [1048, 291] on icon "right-button" at bounding box center [1049, 290] width 18 height 18
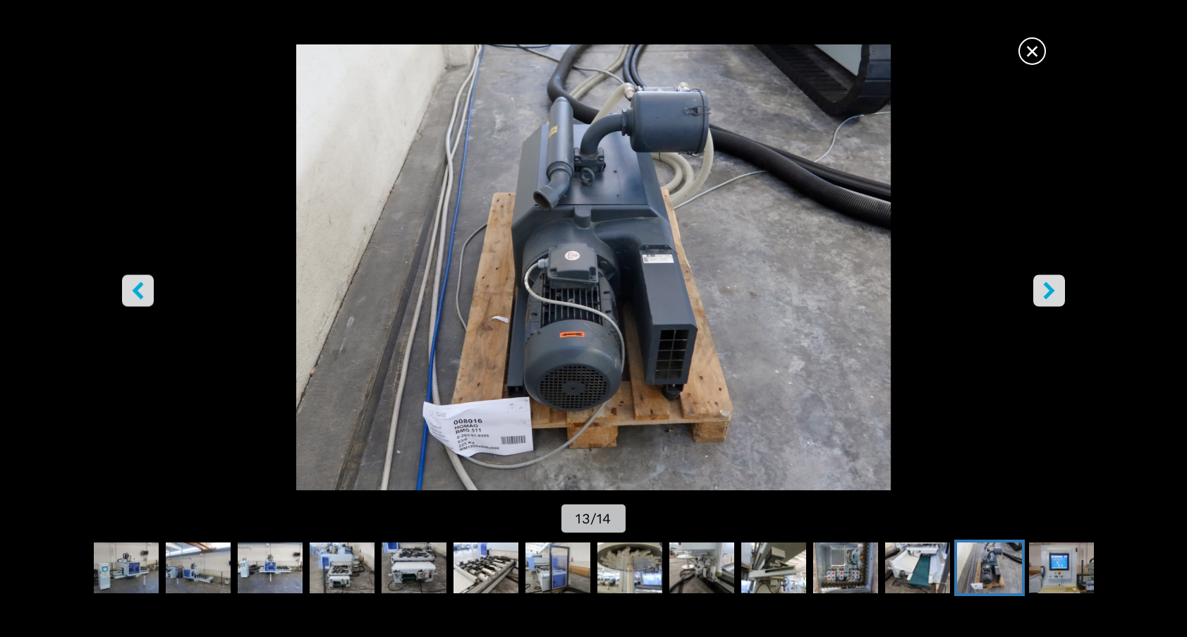
click at [1048, 291] on icon "right-button" at bounding box center [1049, 290] width 18 height 18
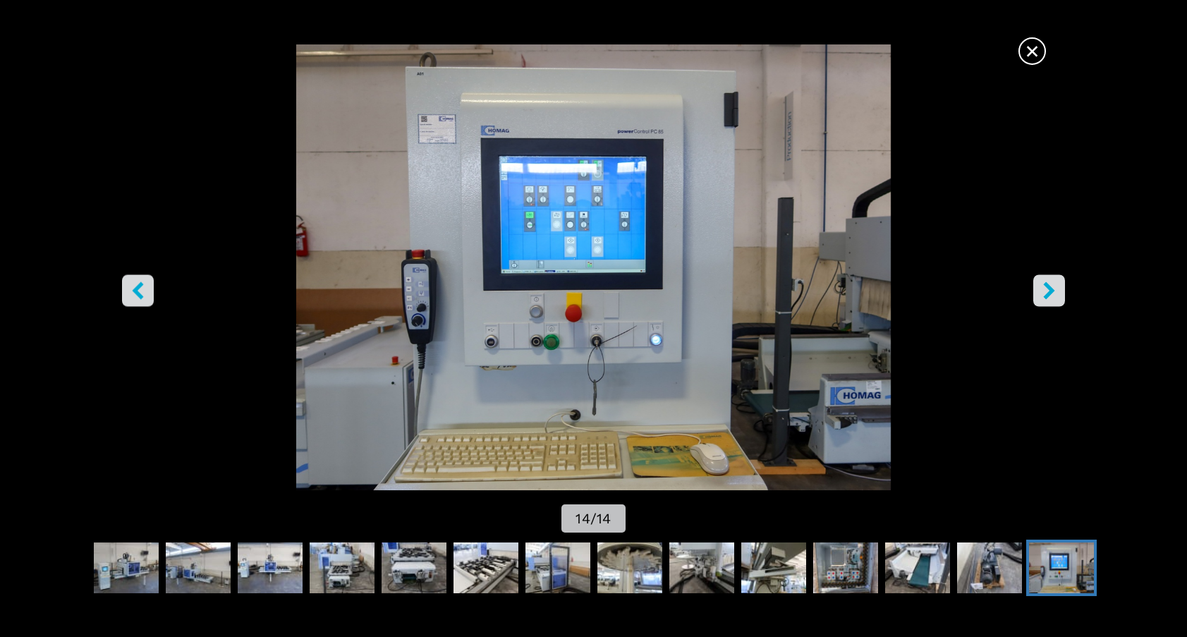
click at [1048, 291] on icon "right-button" at bounding box center [1049, 290] width 18 height 18
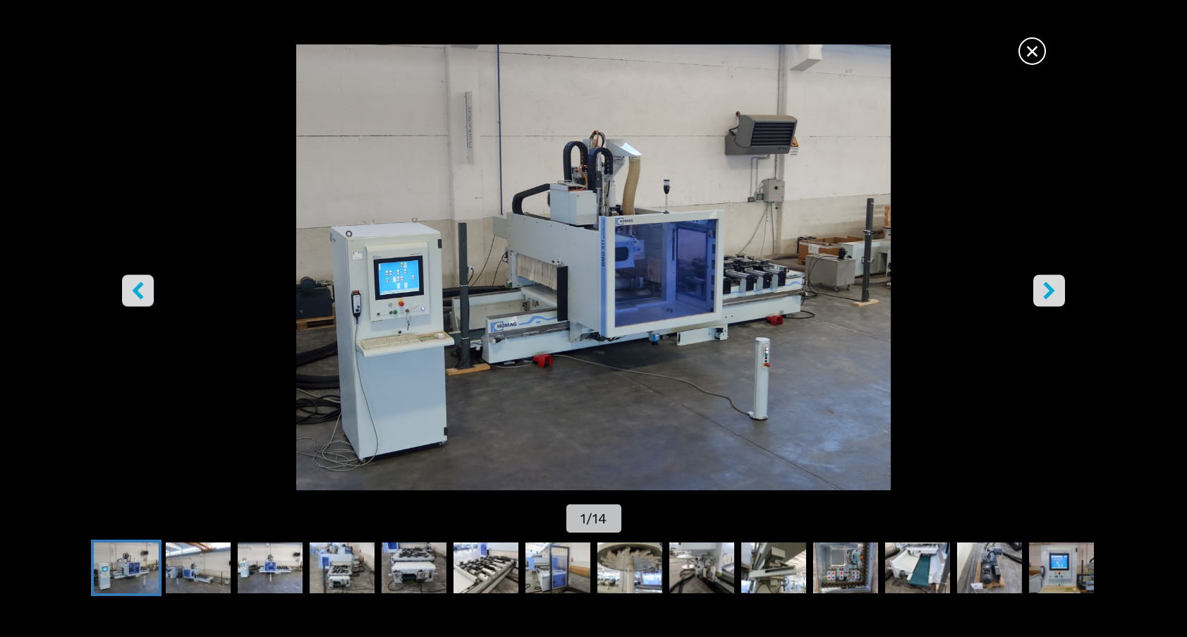
click at [1033, 50] on span "×" at bounding box center [1032, 48] width 25 height 25
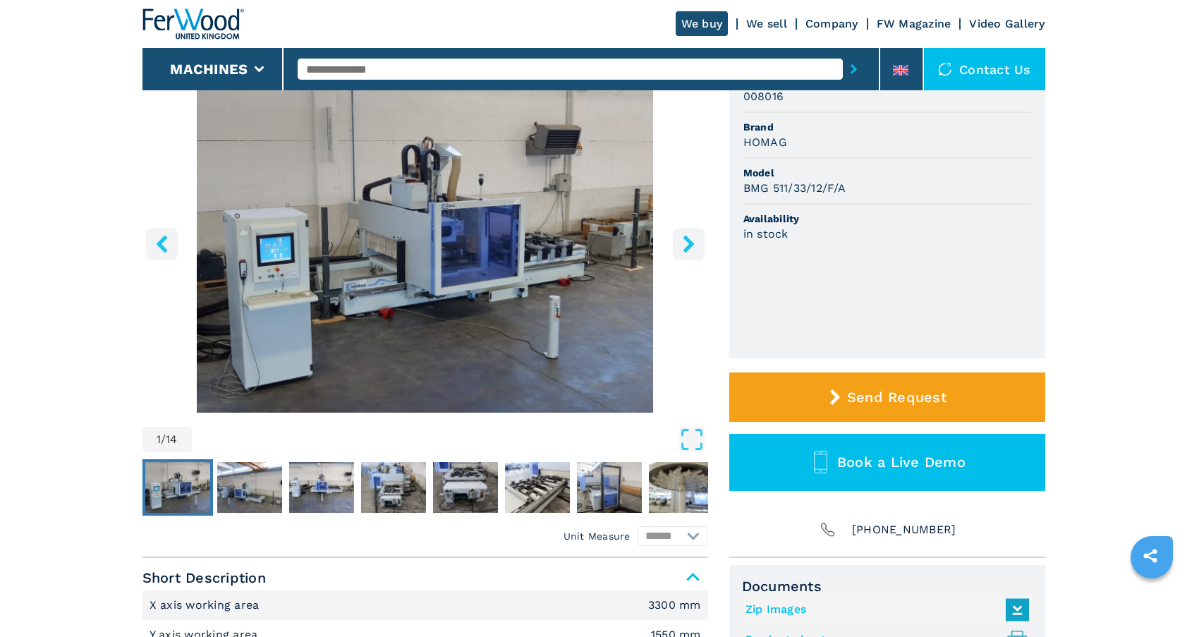
select select "**********"
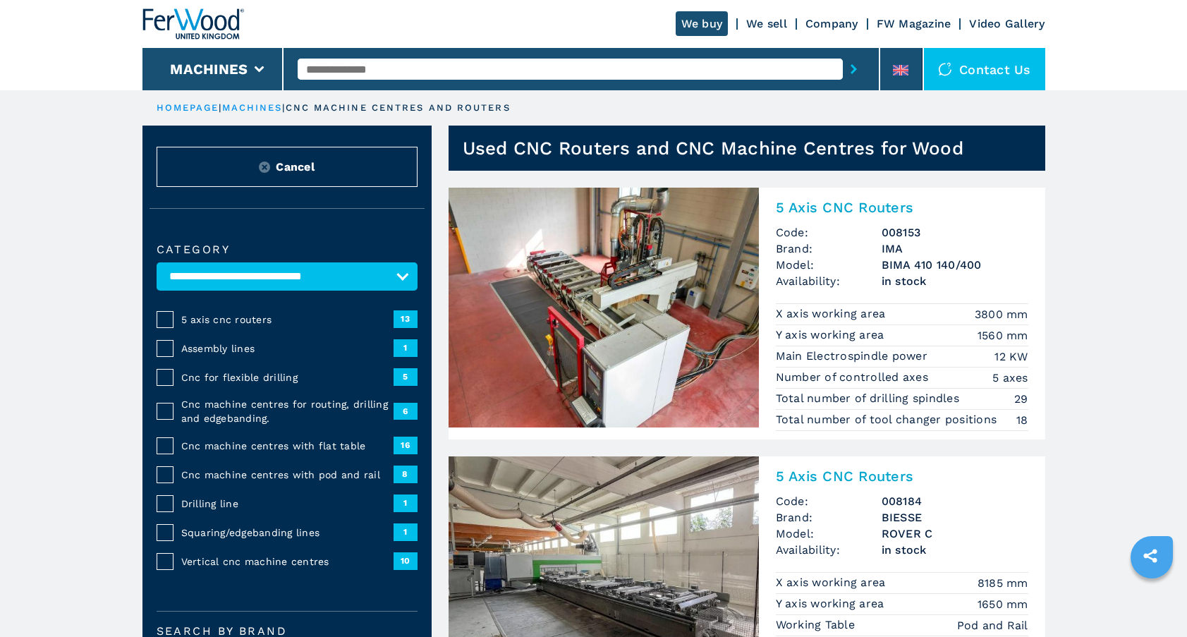
click at [831, 22] on link "Company" at bounding box center [832, 23] width 53 height 13
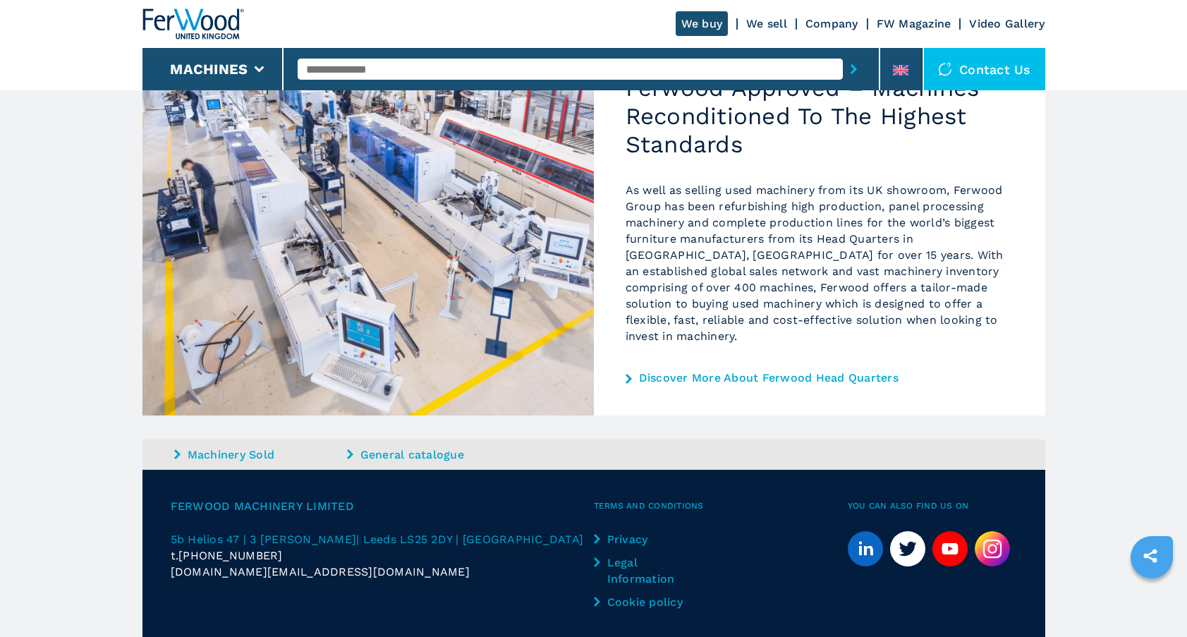
scroll to position [861, 0]
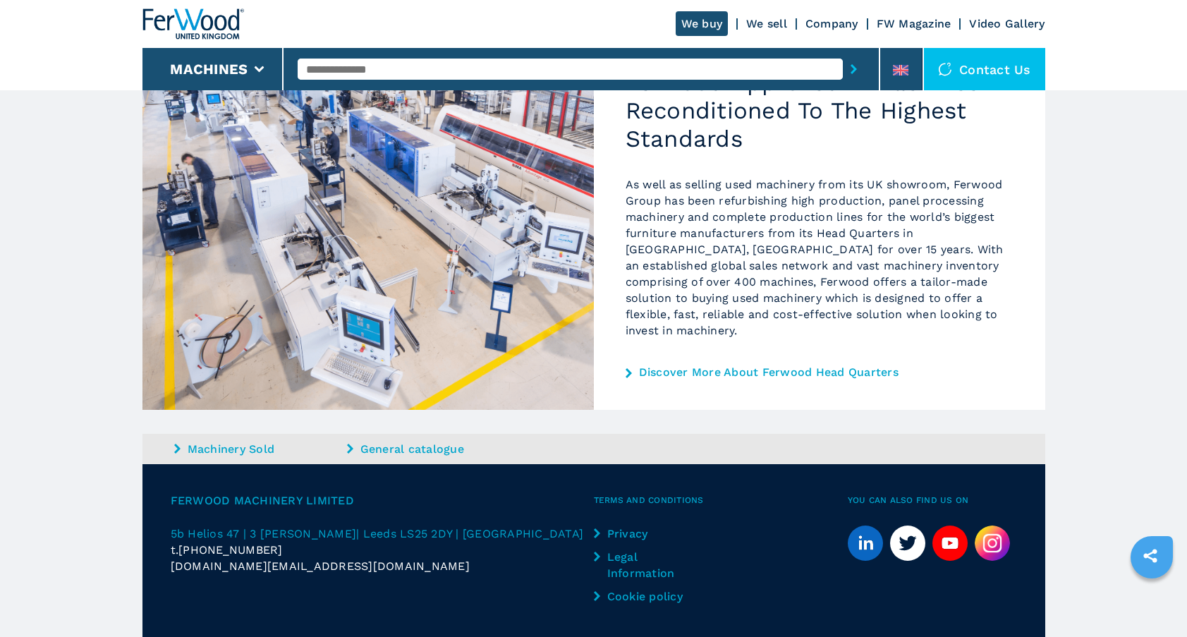
click at [993, 526] on img at bounding box center [992, 543] width 35 height 35
